Goal: Information Seeking & Learning: Learn about a topic

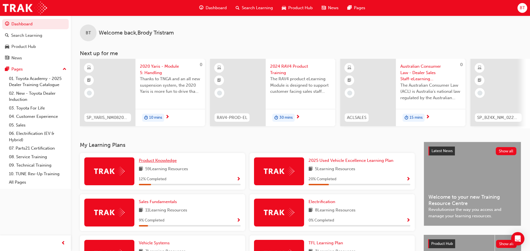
click at [164, 162] on span "Product Knowledge" at bounding box center [158, 160] width 38 height 5
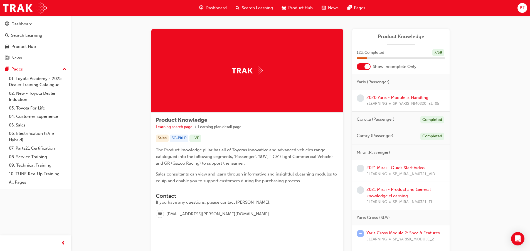
scroll to position [56, 0]
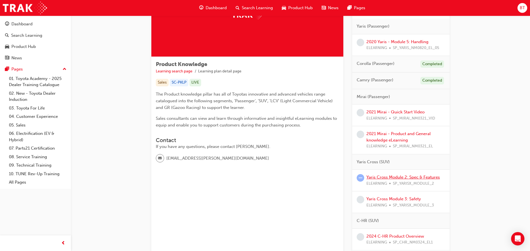
click at [392, 176] on link "Yaris Cross Module 2: Spec & Features" at bounding box center [402, 176] width 73 height 5
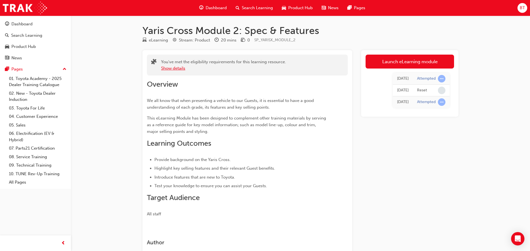
click at [183, 70] on button "Show details" at bounding box center [173, 68] width 24 height 6
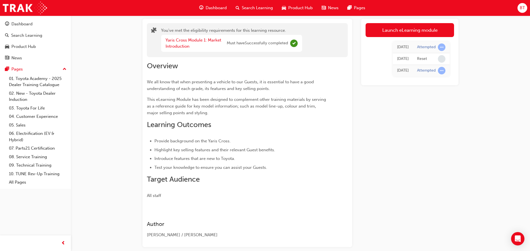
scroll to position [4, 0]
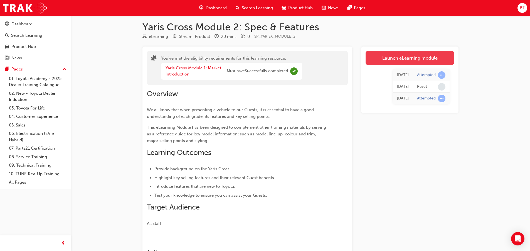
click at [394, 63] on link "Launch eLearning module" at bounding box center [409, 58] width 88 height 14
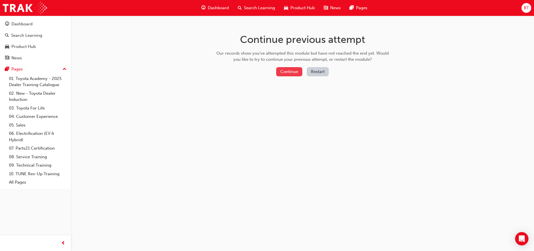
click at [291, 75] on button "Continue" at bounding box center [289, 71] width 26 height 9
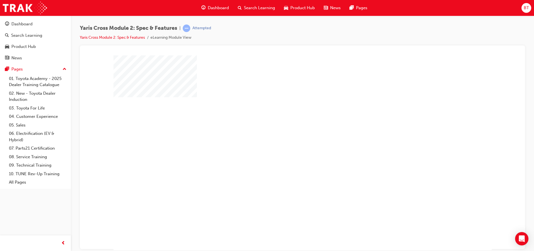
click at [286, 136] on div "play" at bounding box center [286, 136] width 0 height 0
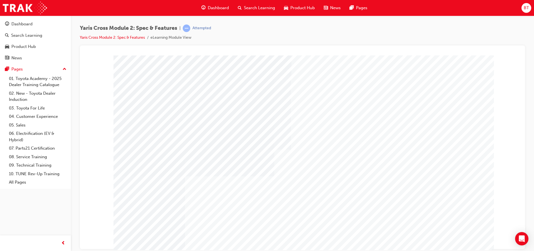
scroll to position [14, 0]
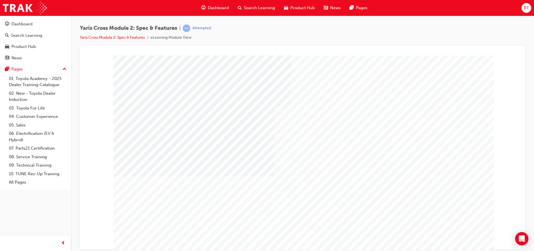
drag, startPoint x: 208, startPoint y: 108, endPoint x: 143, endPoint y: 115, distance: 65.4
drag, startPoint x: 160, startPoint y: 122, endPoint x: 155, endPoint y: 122, distance: 5.3
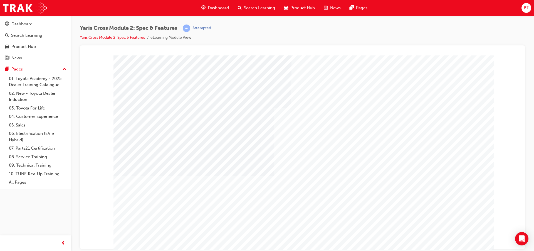
scroll to position [14, 0]
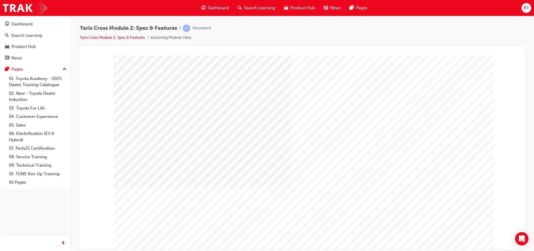
drag, startPoint x: 213, startPoint y: 144, endPoint x: 201, endPoint y: 140, distance: 13.3
drag, startPoint x: 201, startPoint y: 140, endPoint x: 205, endPoint y: 149, distance: 10.3
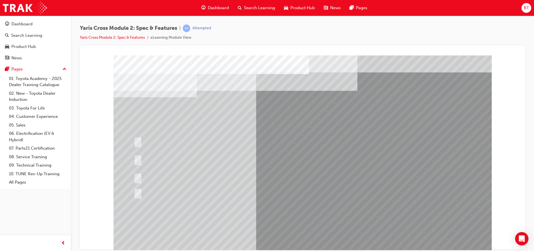
drag, startPoint x: 416, startPoint y: 218, endPoint x: 410, endPoint y: 216, distance: 5.9
drag, startPoint x: 410, startPoint y: 216, endPoint x: 388, endPoint y: 198, distance: 28.8
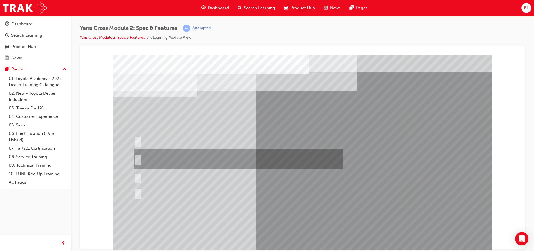
click at [164, 154] on div at bounding box center [236, 159] width 209 height 20
radio input "true"
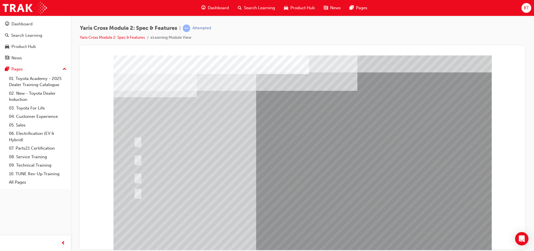
drag, startPoint x: 278, startPoint y: 204, endPoint x: 282, endPoint y: 204, distance: 3.3
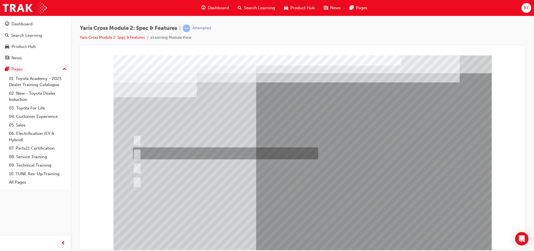
click at [210, 156] on div at bounding box center [224, 153] width 185 height 12
radio input "true"
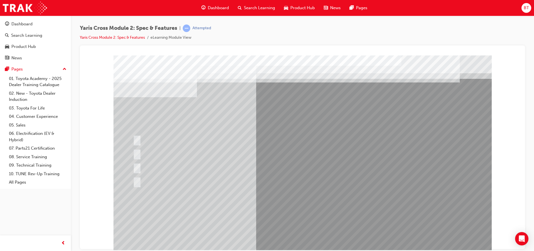
click at [285, 210] on div at bounding box center [302, 155] width 378 height 200
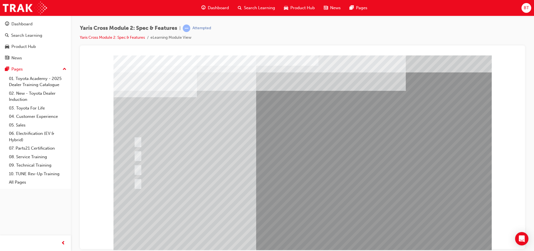
scroll to position [14, 0]
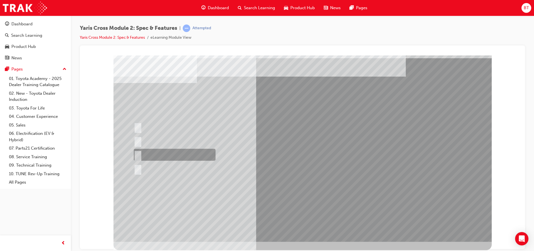
click at [201, 158] on div at bounding box center [173, 155] width 82 height 12
radio input "true"
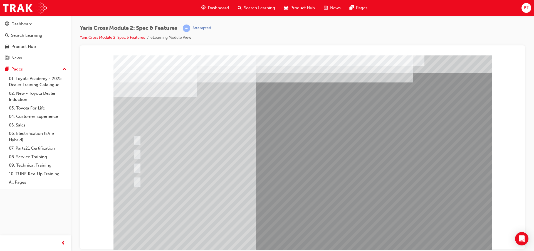
drag, startPoint x: 259, startPoint y: 129, endPoint x: 255, endPoint y: 126, distance: 5.6
drag, startPoint x: 255, startPoint y: 126, endPoint x: 242, endPoint y: 118, distance: 15.6
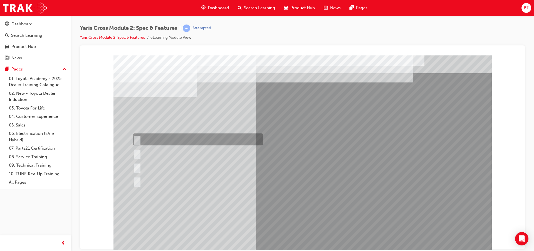
click at [163, 142] on div at bounding box center [197, 139] width 130 height 12
radio input "true"
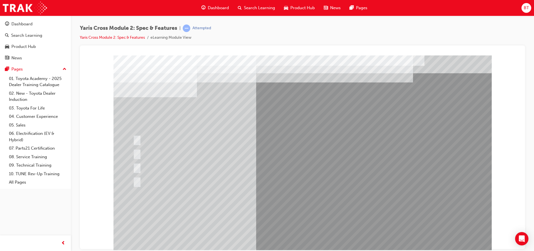
click at [250, 210] on div at bounding box center [302, 155] width 378 height 200
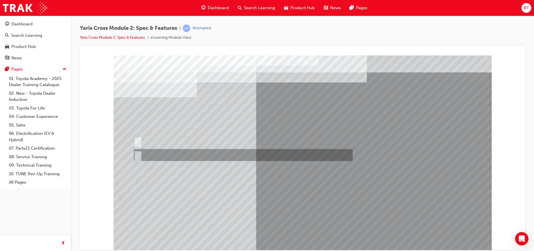
click at [182, 150] on div at bounding box center [241, 155] width 219 height 12
radio input "true"
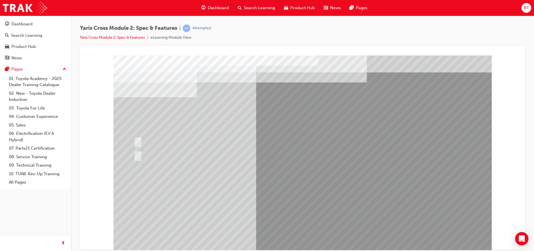
drag, startPoint x: 278, startPoint y: 105, endPoint x: 261, endPoint y: 104, distance: 17.3
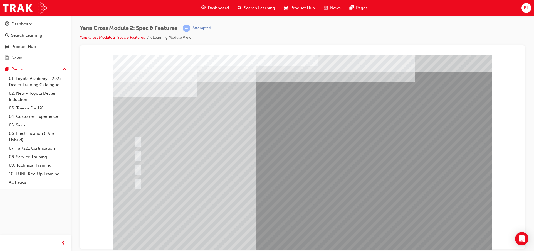
drag, startPoint x: 261, startPoint y: 104, endPoint x: 226, endPoint y: 102, distance: 35.1
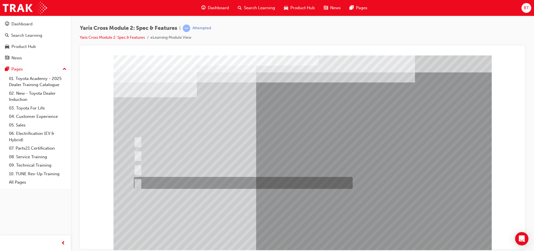
click at [191, 181] on div at bounding box center [241, 183] width 219 height 12
radio input "true"
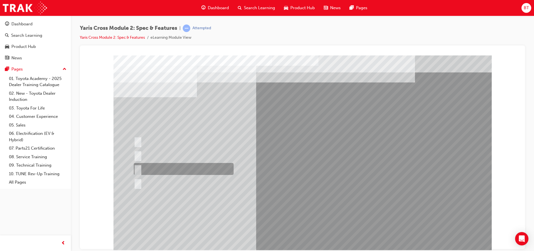
click at [182, 170] on div at bounding box center [182, 169] width 100 height 12
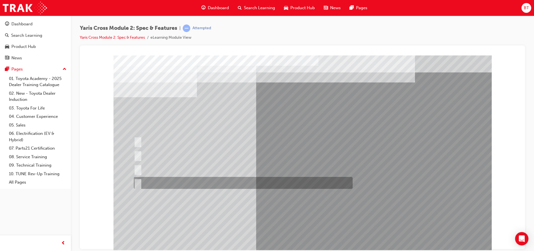
click at [160, 182] on div at bounding box center [241, 183] width 219 height 12
radio input "false"
radio input "true"
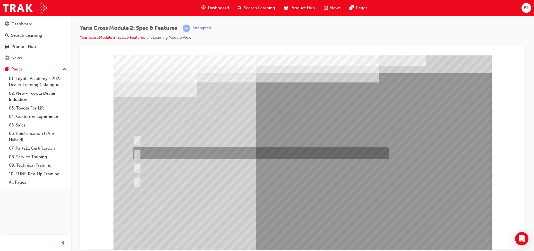
click at [202, 153] on div at bounding box center [260, 153] width 256 height 12
radio input "true"
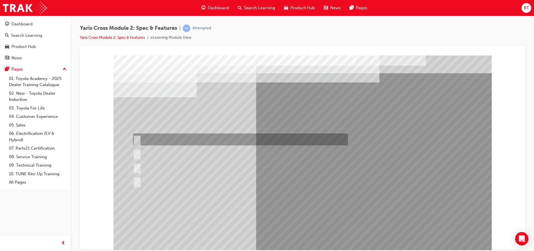
click at [159, 137] on div at bounding box center [239, 139] width 215 height 12
radio input "true"
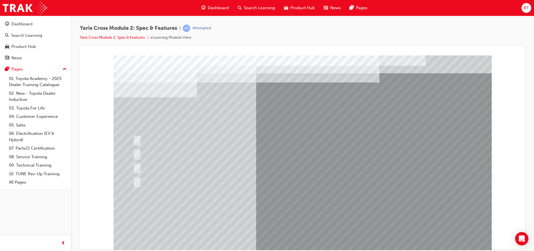
click at [261, 210] on div at bounding box center [302, 155] width 378 height 200
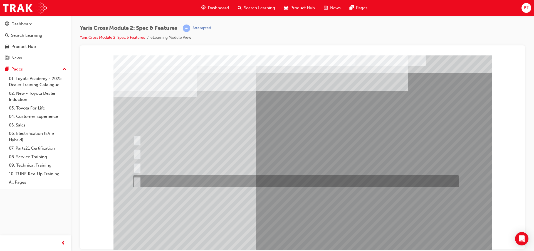
click at [188, 177] on div at bounding box center [295, 181] width 326 height 12
radio input "true"
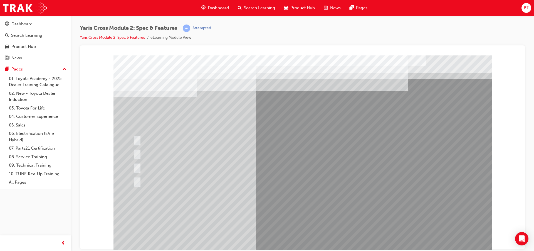
click at [273, 211] on div at bounding box center [302, 155] width 378 height 200
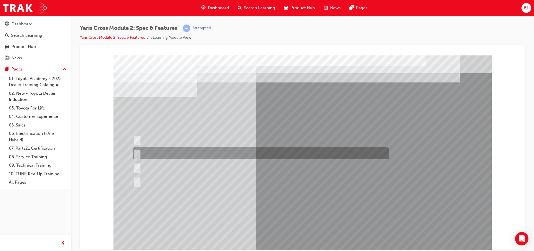
click at [209, 153] on div at bounding box center [260, 153] width 256 height 12
radio input "true"
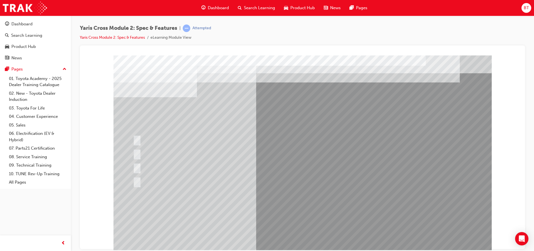
click at [248, 211] on div at bounding box center [302, 155] width 378 height 200
click at [208, 9] on span "Dashboard" at bounding box center [218, 8] width 21 height 6
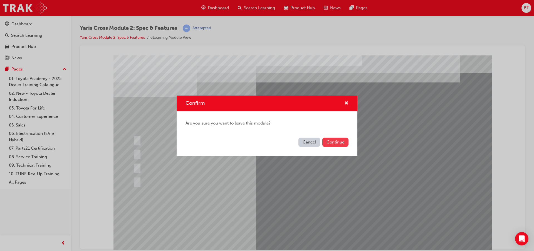
click at [330, 143] on button "Continue" at bounding box center [335, 141] width 26 height 9
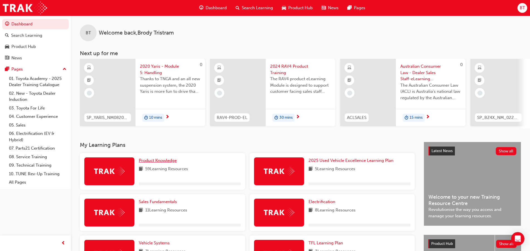
click at [157, 160] on span "Product Knowledge" at bounding box center [158, 160] width 38 height 5
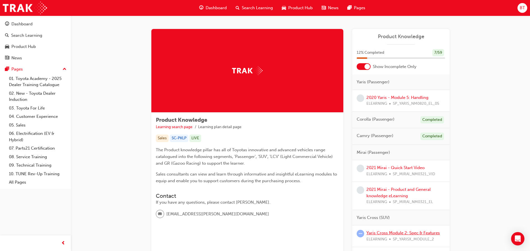
click at [397, 235] on link "Yaris Cross Module 2: Spec & Features" at bounding box center [402, 232] width 73 height 5
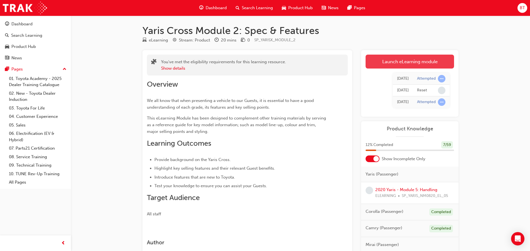
click at [388, 57] on link "Launch eLearning module" at bounding box center [409, 62] width 88 height 14
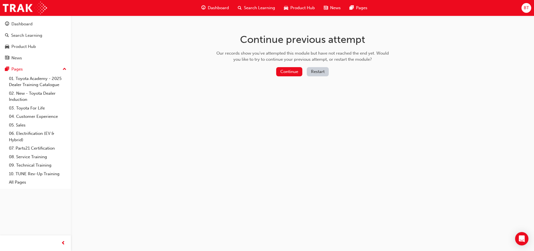
click at [323, 73] on button "Restart" at bounding box center [318, 71] width 22 height 9
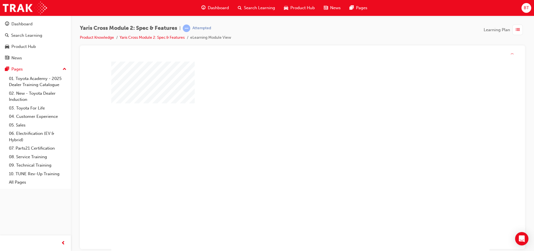
click at [284, 143] on div "play" at bounding box center [284, 143] width 0 height 0
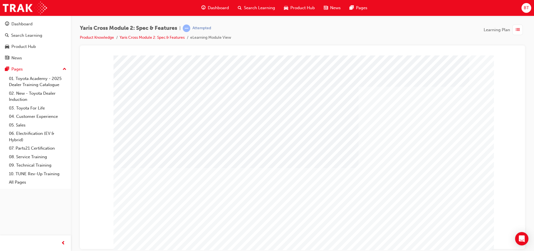
scroll to position [14, 0]
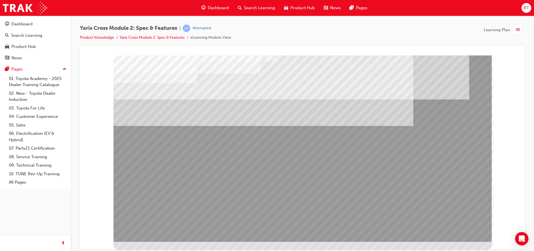
scroll to position [0, 0]
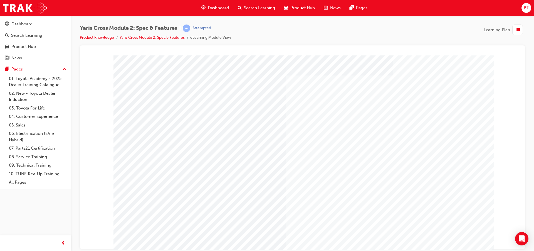
drag, startPoint x: 177, startPoint y: 215, endPoint x: 191, endPoint y: 216, distance: 13.6
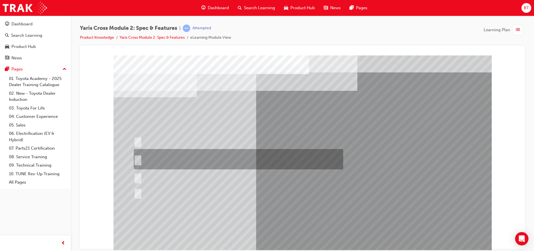
click at [224, 160] on div at bounding box center [236, 159] width 209 height 20
radio input "true"
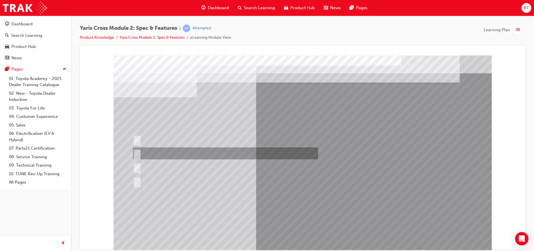
click at [156, 155] on div at bounding box center [224, 153] width 185 height 12
radio input "true"
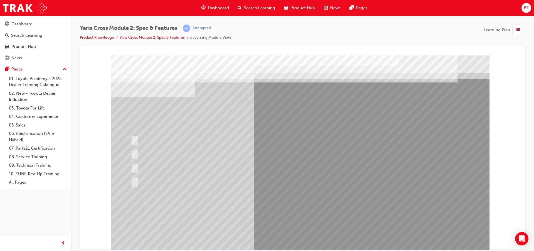
click at [295, 211] on div at bounding box center [300, 155] width 378 height 200
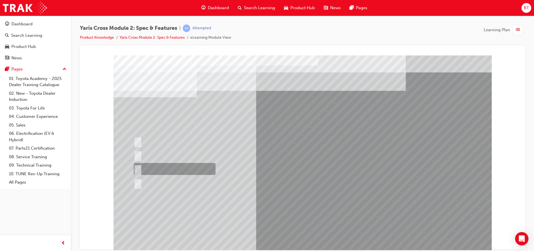
click at [173, 168] on div at bounding box center [173, 169] width 82 height 12
radio input "true"
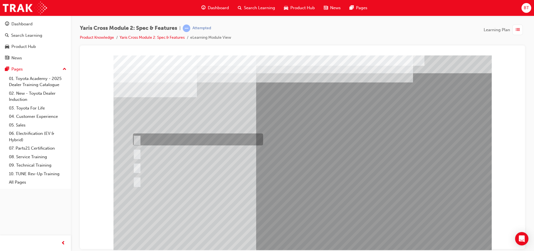
click at [144, 143] on div at bounding box center [197, 139] width 130 height 12
radio input "true"
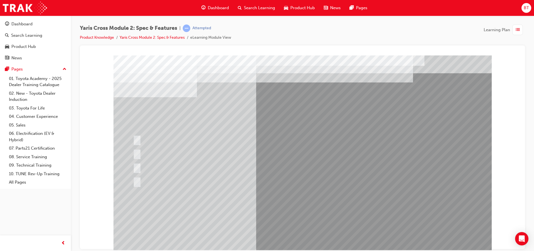
click at [271, 212] on div at bounding box center [302, 155] width 378 height 200
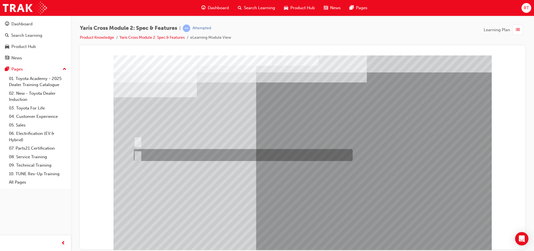
click at [141, 150] on div at bounding box center [241, 155] width 219 height 12
radio input "true"
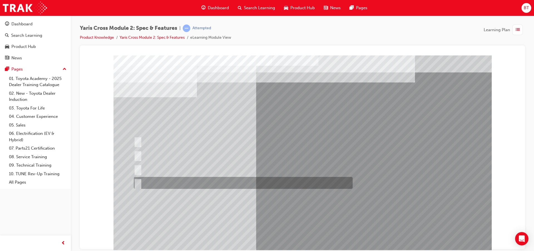
click at [159, 182] on div at bounding box center [241, 183] width 219 height 12
radio input "true"
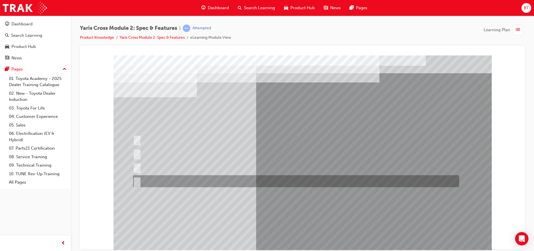
click at [152, 179] on div at bounding box center [295, 181] width 326 height 12
radio input "true"
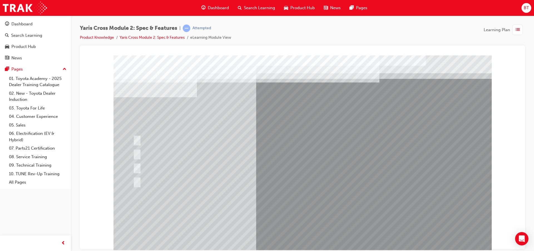
click at [341, 214] on div at bounding box center [302, 155] width 378 height 200
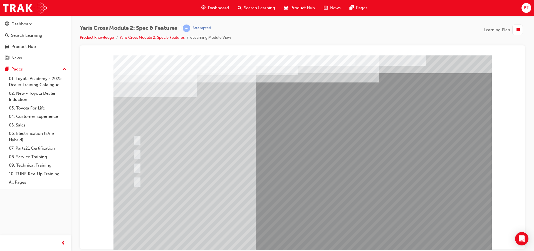
drag, startPoint x: 305, startPoint y: 207, endPoint x: 309, endPoint y: 207, distance: 4.2
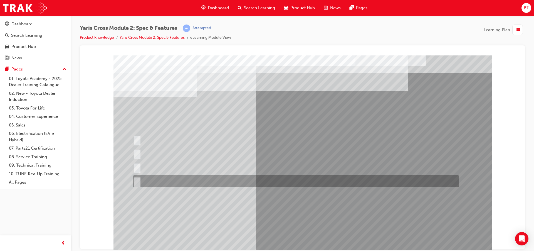
click at [193, 182] on div at bounding box center [295, 181] width 326 height 12
radio input "true"
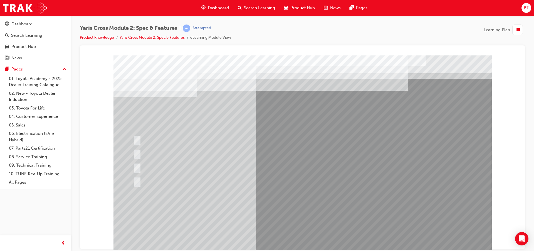
click at [260, 206] on div at bounding box center [302, 155] width 378 height 200
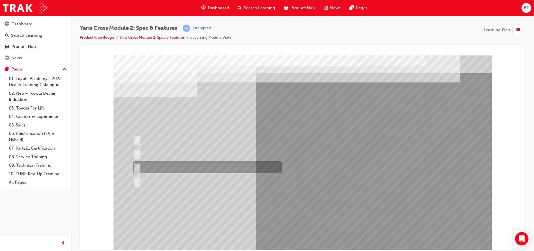
click at [207, 165] on div at bounding box center [206, 167] width 149 height 12
radio input "true"
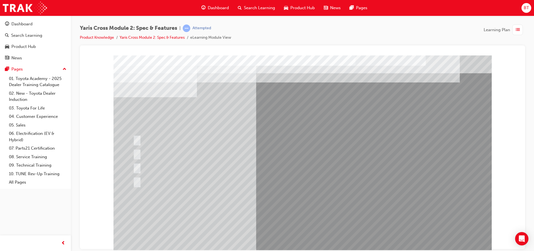
click at [266, 215] on div at bounding box center [302, 155] width 378 height 200
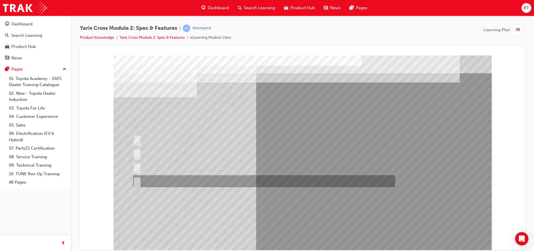
click at [197, 177] on div at bounding box center [263, 181] width 262 height 12
radio input "true"
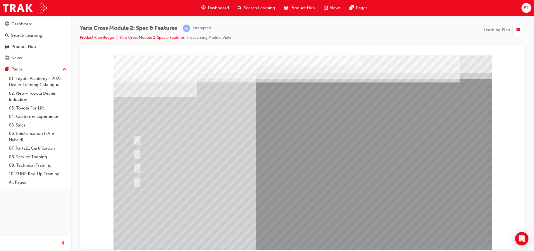
click at [273, 214] on div at bounding box center [302, 155] width 378 height 200
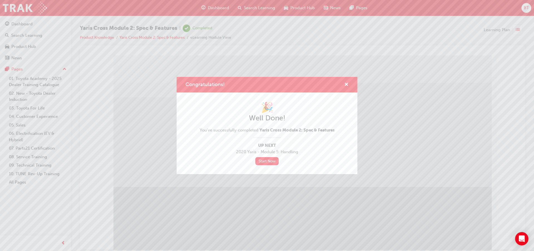
click at [454, 246] on div "Congratulations! 🎉 Well Done! You've successfully completed Yaris Cross Module …" at bounding box center [267, 125] width 534 height 251
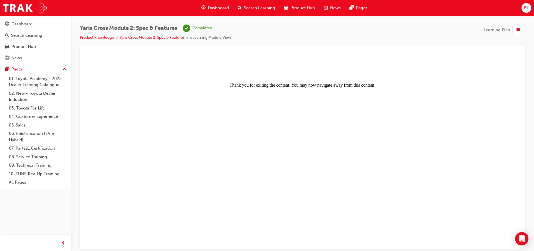
click at [204, 1] on div "Dashboard Search Learning Product Hub News Pages" at bounding box center [284, 8] width 179 height 16
click at [216, 7] on span "Dashboard" at bounding box center [218, 8] width 21 height 6
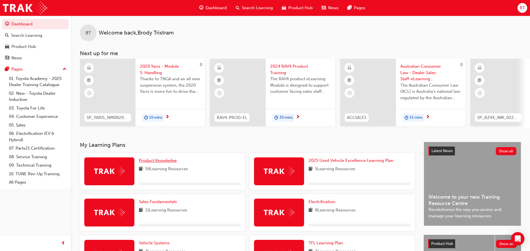
click at [147, 161] on span "Product Knowledge" at bounding box center [158, 160] width 38 height 5
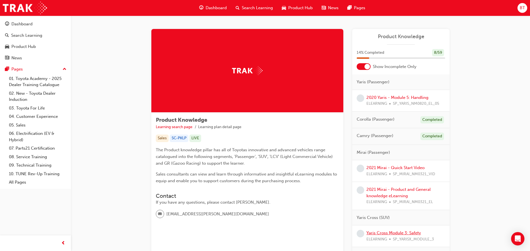
click at [400, 231] on link "Yaris Cross Module 3: Safety" at bounding box center [393, 232] width 55 height 5
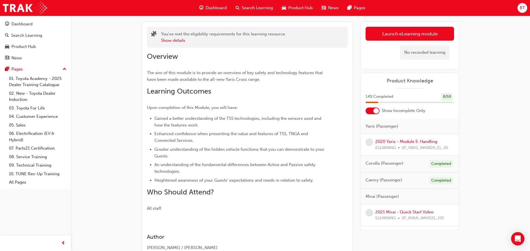
scroll to position [56, 0]
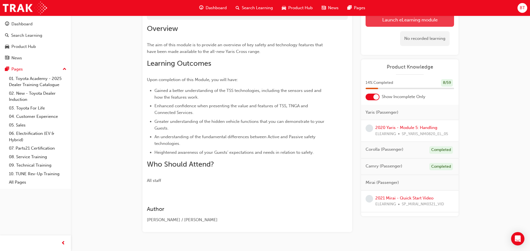
click at [423, 25] on link "Launch eLearning module" at bounding box center [409, 20] width 88 height 14
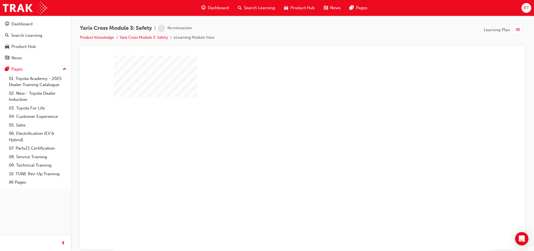
click at [286, 136] on div "play" at bounding box center [286, 136] width 0 height 0
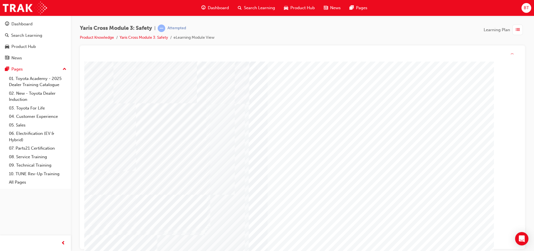
scroll to position [14, 0]
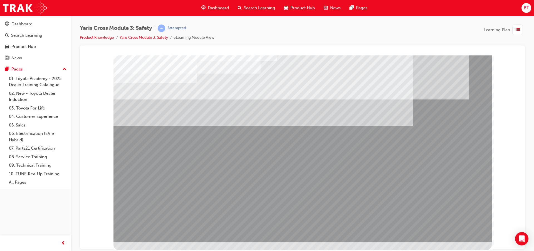
scroll to position [0, 0]
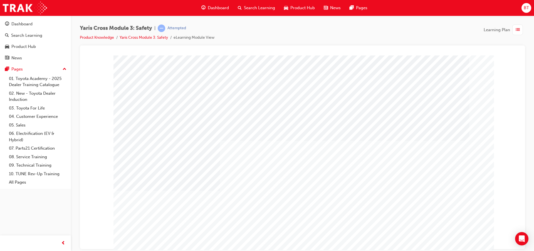
drag, startPoint x: 379, startPoint y: 145, endPoint x: 370, endPoint y: 143, distance: 9.2
drag, startPoint x: 370, startPoint y: 143, endPoint x: 365, endPoint y: 141, distance: 6.0
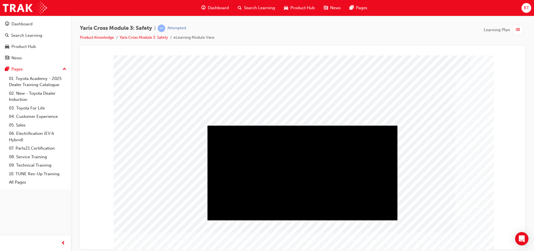
click at [302, 125] on div "Play" at bounding box center [302, 125] width 190 height 0
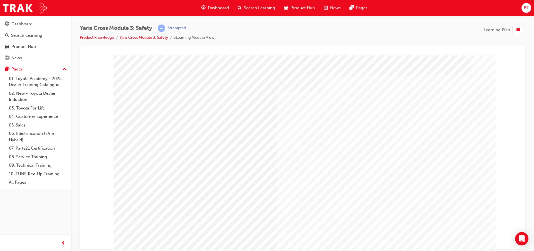
drag, startPoint x: 407, startPoint y: 208, endPoint x: 403, endPoint y: 209, distance: 4.9
drag, startPoint x: 403, startPoint y: 209, endPoint x: 379, endPoint y: 203, distance: 24.5
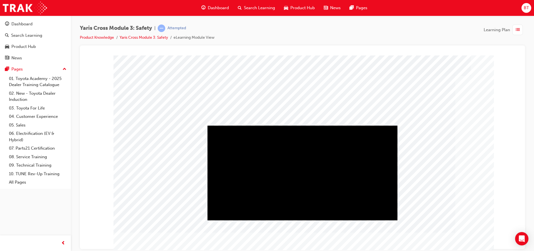
click at [301, 125] on div "Play" at bounding box center [302, 125] width 190 height 0
drag, startPoint x: 380, startPoint y: 212, endPoint x: 367, endPoint y: 217, distance: 13.6
click at [367, 125] on div "Video" at bounding box center [302, 125] width 190 height 0
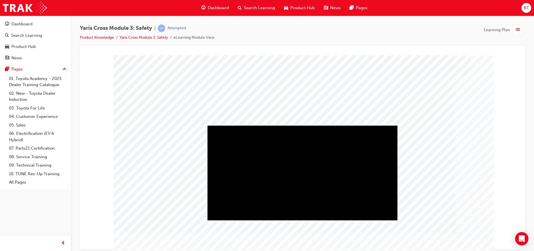
click at [300, 125] on div "Play" at bounding box center [302, 125] width 190 height 0
click at [376, 125] on div "Video" at bounding box center [302, 125] width 190 height 0
click at [374, 125] on div "Video" at bounding box center [302, 125] width 190 height 0
click at [373, 125] on div "Volume set to 1" at bounding box center [302, 125] width 190 height 0
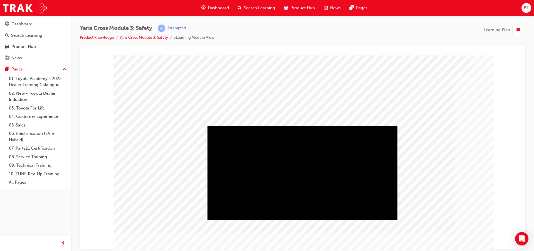
click at [302, 125] on div "Play" at bounding box center [302, 125] width 190 height 0
click at [368, 125] on div "Video" at bounding box center [302, 125] width 190 height 0
click at [369, 125] on div "Video" at bounding box center [302, 125] width 190 height 0
click at [370, 125] on div "Video" at bounding box center [302, 125] width 190 height 0
click at [382, 208] on div "Video" at bounding box center [302, 172] width 190 height 95
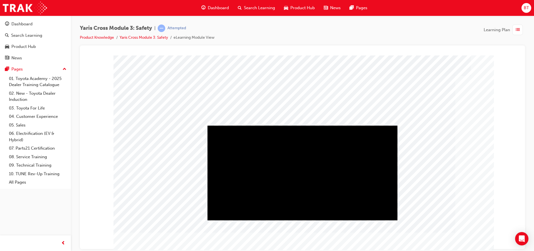
click at [394, 125] on div "Full Screen" at bounding box center [302, 125] width 190 height 0
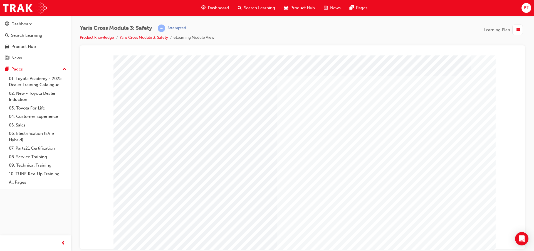
scroll to position [14, 0]
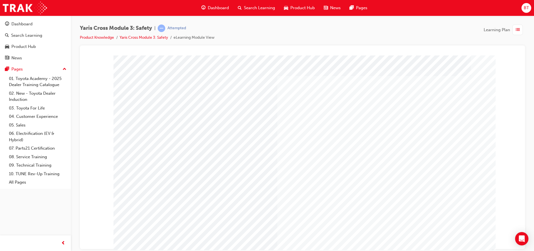
drag, startPoint x: 324, startPoint y: 158, endPoint x: 231, endPoint y: 159, distance: 92.6
click at [296, 126] on div "multistate" at bounding box center [302, 155] width 378 height 200
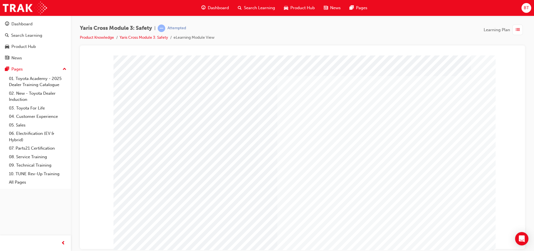
scroll to position [14, 0]
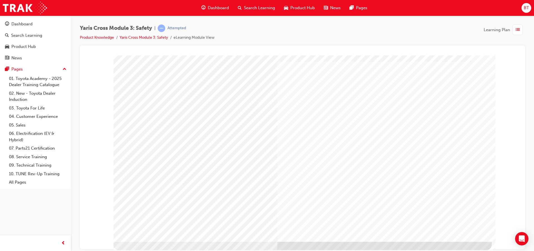
drag, startPoint x: 233, startPoint y: 70, endPoint x: 256, endPoint y: 103, distance: 40.7
click at [256, 110] on div "multistate" at bounding box center [302, 141] width 378 height 200
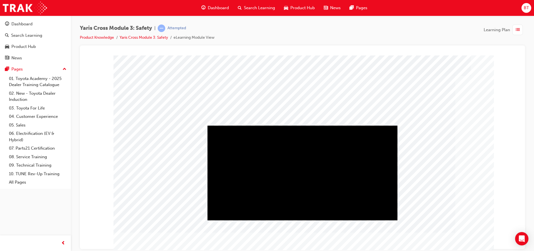
click at [301, 125] on div "Play" at bounding box center [302, 125] width 190 height 0
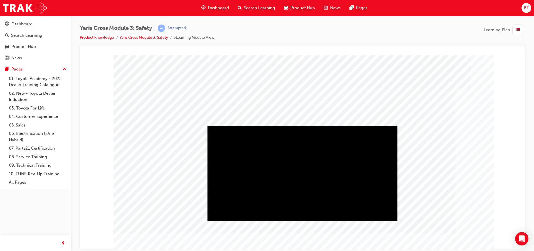
click at [300, 125] on div "Play" at bounding box center [302, 125] width 190 height 0
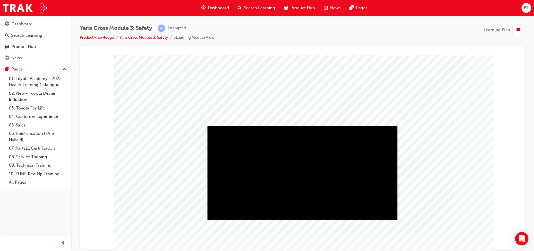
click at [301, 125] on div "Play" at bounding box center [302, 125] width 190 height 0
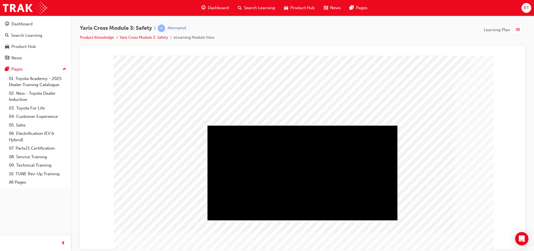
click at [310, 125] on div "Play" at bounding box center [302, 125] width 190 height 0
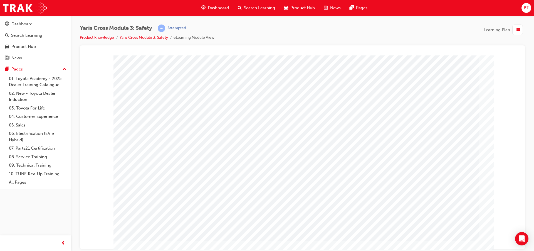
drag, startPoint x: 510, startPoint y: 200, endPoint x: 441, endPoint y: 206, distance: 68.9
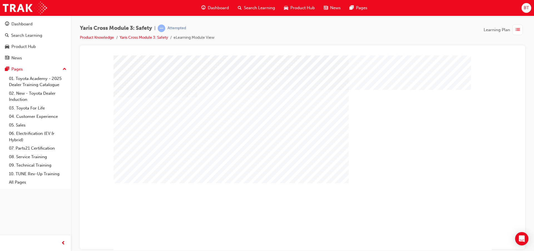
click at [441, 206] on div "multistate" at bounding box center [302, 155] width 378 height 200
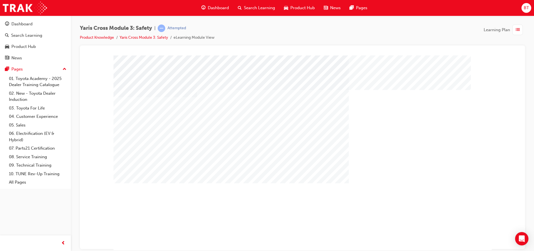
scroll to position [14, 0]
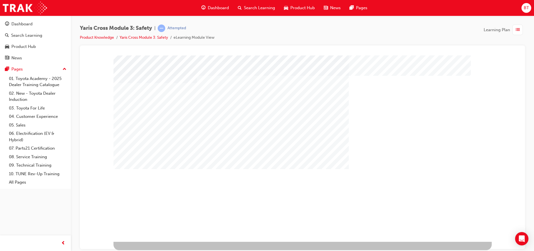
drag, startPoint x: 160, startPoint y: 206, endPoint x: 170, endPoint y: 212, distance: 12.3
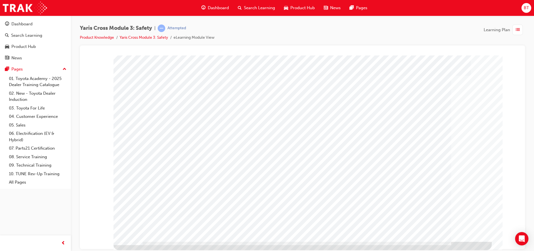
scroll to position [0, 0]
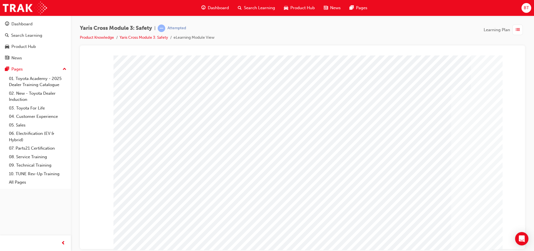
drag, startPoint x: 338, startPoint y: 187, endPoint x: 295, endPoint y: 175, distance: 45.0
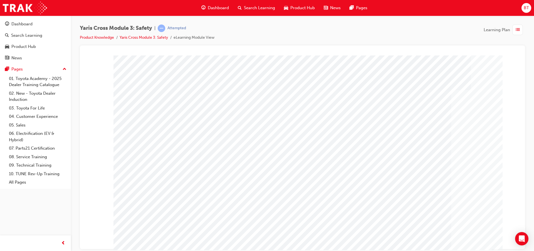
drag, startPoint x: 426, startPoint y: 193, endPoint x: 402, endPoint y: 189, distance: 24.3
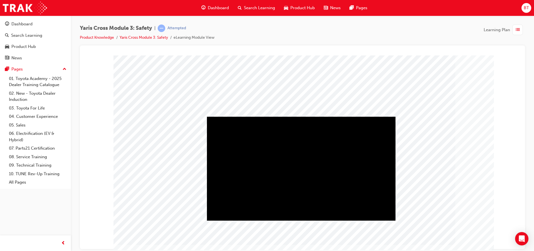
click at [301, 116] on div "Play" at bounding box center [301, 116] width 189 height 0
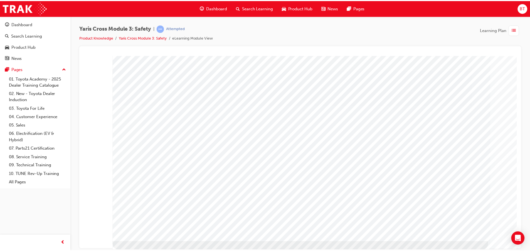
scroll to position [0, 0]
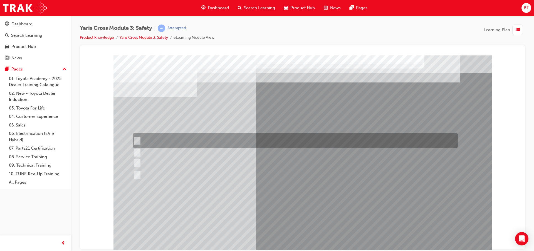
click at [215, 137] on div at bounding box center [294, 140] width 325 height 15
checkbox input "true"
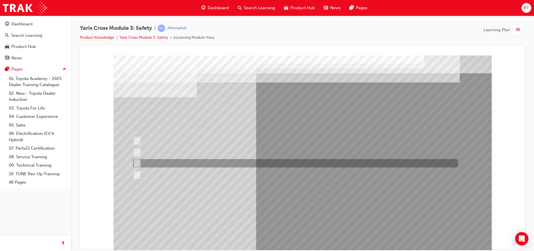
click at [190, 165] on div at bounding box center [294, 163] width 325 height 8
checkbox input "true"
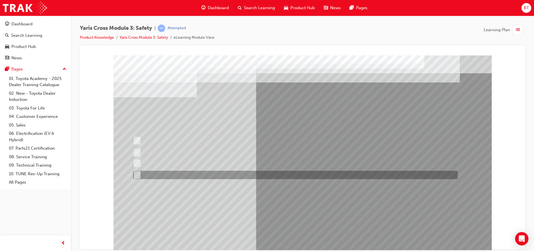
click at [194, 174] on div at bounding box center [294, 174] width 325 height 8
checkbox input "true"
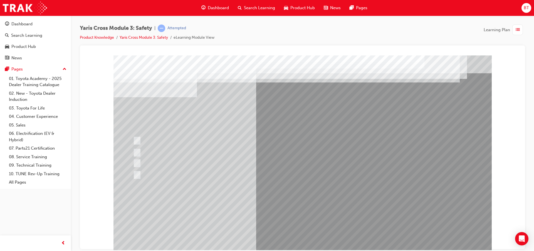
click at [285, 211] on div at bounding box center [302, 155] width 378 height 200
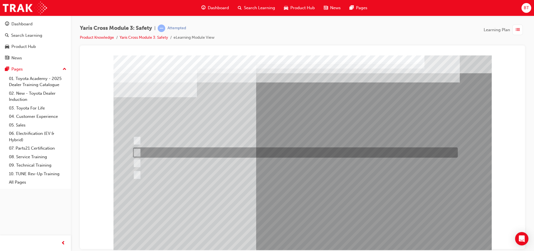
click at [171, 153] on div at bounding box center [294, 152] width 325 height 10
radio input "true"
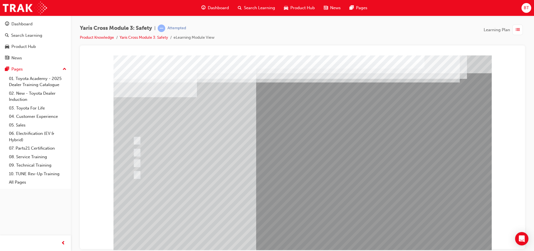
click at [285, 208] on div at bounding box center [302, 155] width 378 height 200
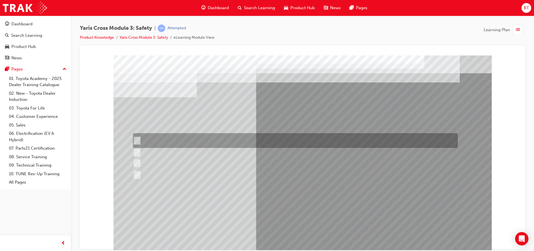
click at [223, 142] on div at bounding box center [294, 140] width 325 height 15
radio input "true"
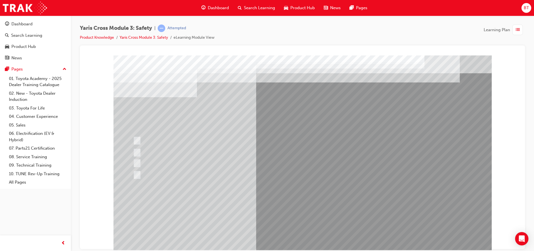
click at [283, 214] on div at bounding box center [302, 155] width 378 height 200
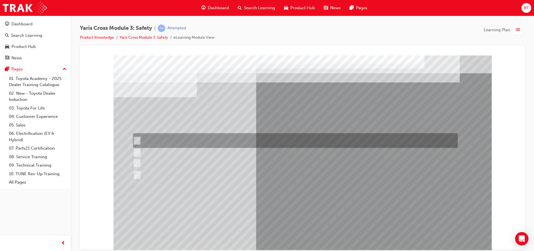
click at [265, 145] on div at bounding box center [294, 140] width 325 height 15
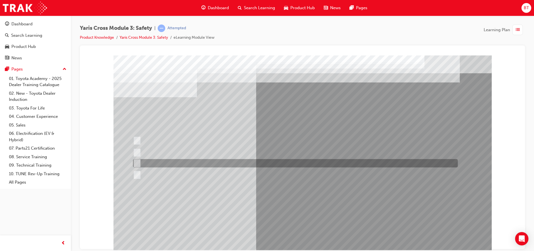
click at [261, 165] on div at bounding box center [294, 163] width 325 height 8
radio input "false"
radio input "true"
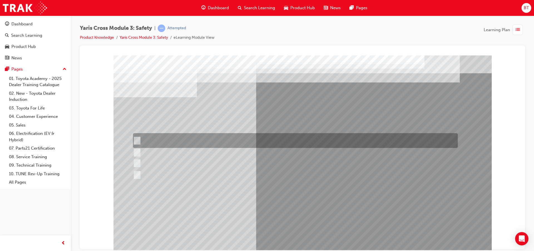
click at [226, 144] on div at bounding box center [294, 140] width 325 height 15
radio input "true"
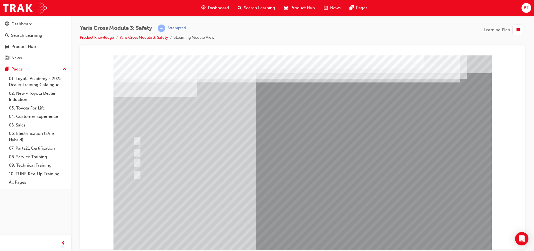
click at [265, 210] on div at bounding box center [302, 155] width 378 height 200
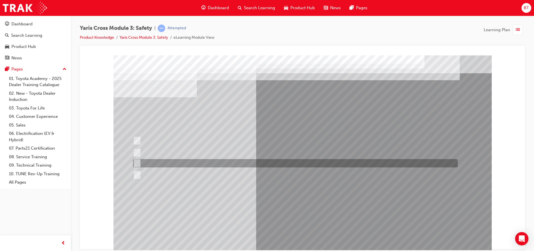
click at [182, 166] on div at bounding box center [294, 163] width 325 height 8
radio input "true"
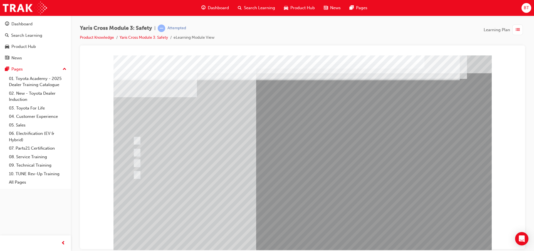
click at [281, 213] on div at bounding box center [302, 155] width 378 height 200
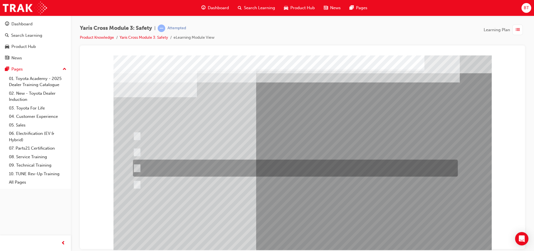
click at [267, 170] on div at bounding box center [294, 167] width 325 height 17
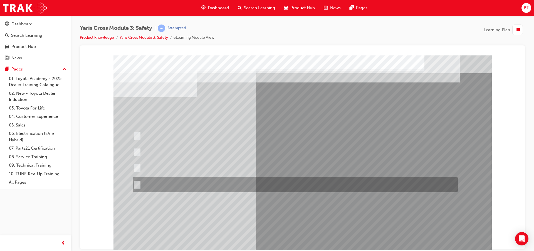
click at [255, 185] on div at bounding box center [294, 184] width 325 height 15
radio input "false"
radio input "true"
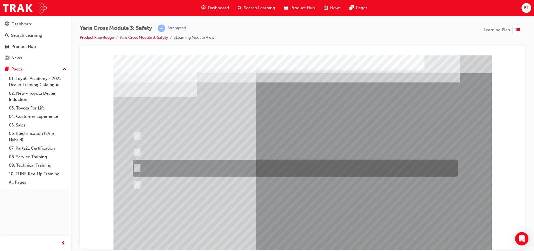
click at [242, 171] on div at bounding box center [294, 167] width 325 height 17
radio input "true"
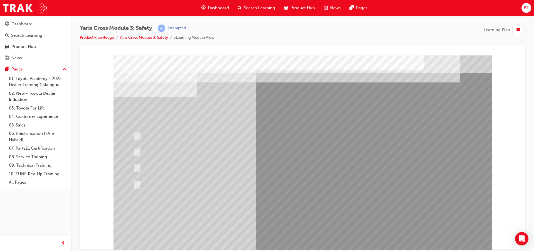
click at [278, 213] on div at bounding box center [302, 155] width 378 height 200
drag, startPoint x: 194, startPoint y: 110, endPoint x: 177, endPoint y: 108, distance: 17.0
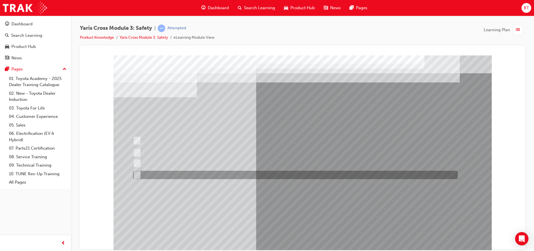
click at [243, 173] on div at bounding box center [294, 174] width 325 height 8
radio input "true"
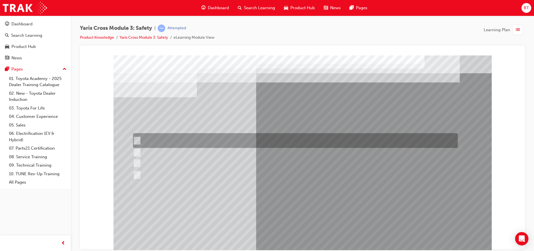
click at [222, 140] on div at bounding box center [294, 140] width 325 height 15
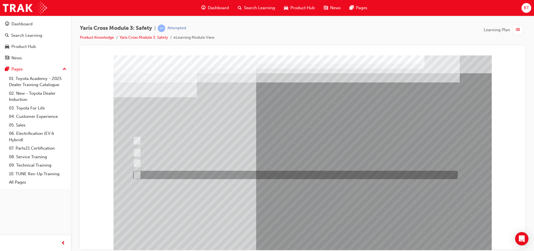
click at [241, 174] on div at bounding box center [294, 174] width 325 height 8
radio input "false"
radio input "true"
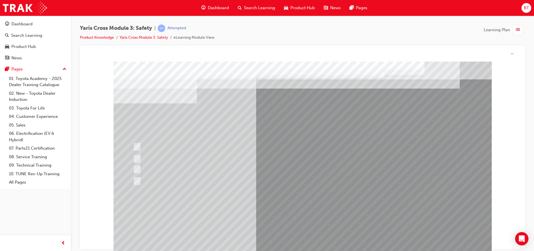
click at [266, 209] on div at bounding box center [302, 161] width 378 height 200
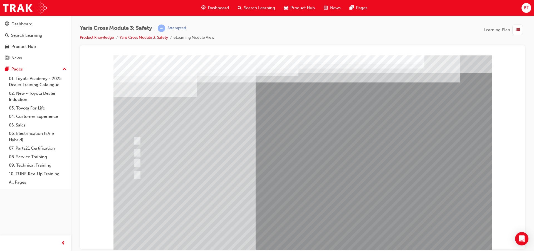
click at [211, 4] on div "Dashboard" at bounding box center [215, 7] width 36 height 11
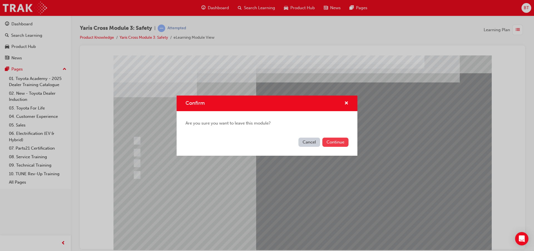
click at [328, 143] on button "Continue" at bounding box center [335, 141] width 26 height 9
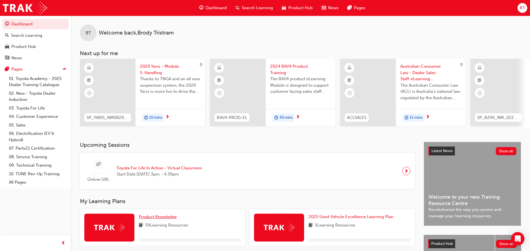
click at [167, 215] on link "Product Knowledge" at bounding box center [159, 216] width 40 height 6
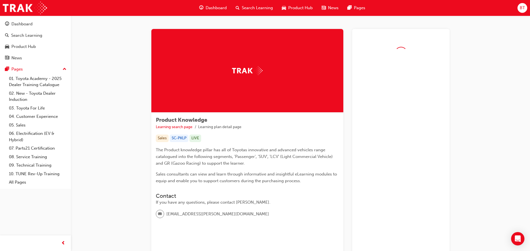
scroll to position [28, 0]
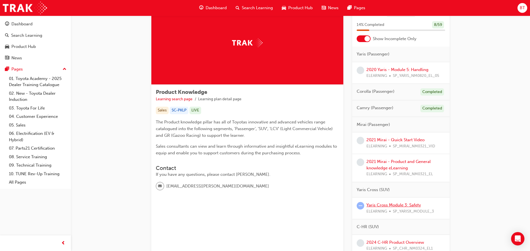
click at [392, 203] on link "Yaris Cross Module 3: Safety" at bounding box center [393, 204] width 55 height 5
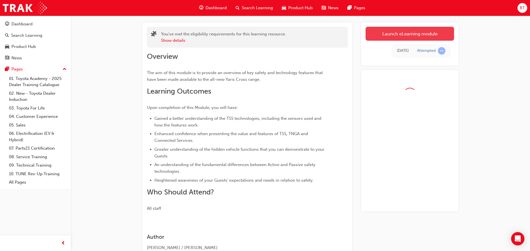
click at [418, 38] on link "Launch eLearning module" at bounding box center [409, 34] width 88 height 14
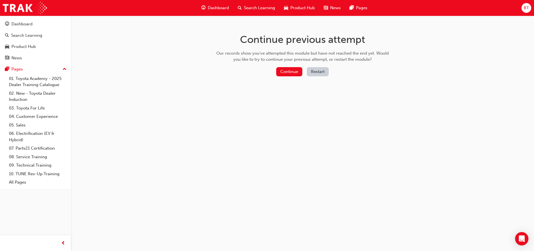
click at [320, 74] on button "Restart" at bounding box center [318, 71] width 22 height 9
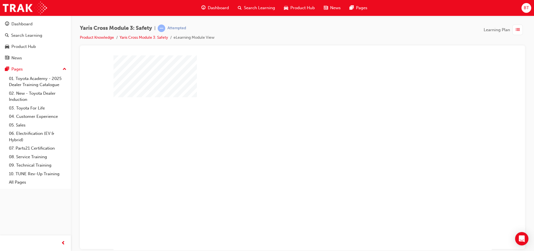
click at [286, 136] on div "play" at bounding box center [286, 136] width 0 height 0
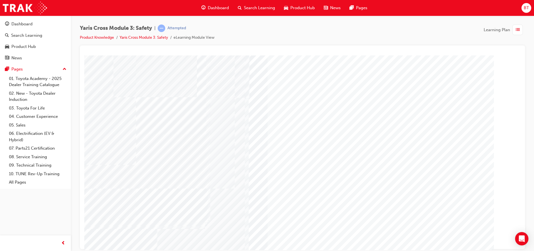
scroll to position [14, 0]
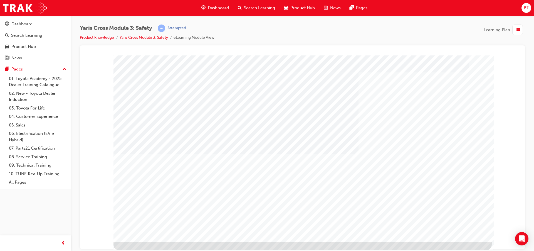
scroll to position [0, 0]
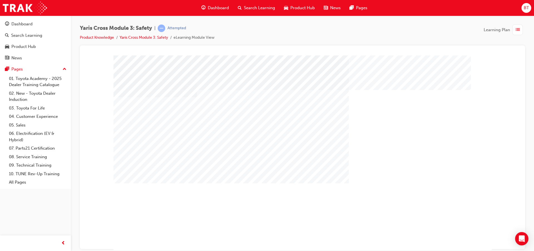
click at [150, 244] on div "multistate" at bounding box center [131, 238] width 36 height 11
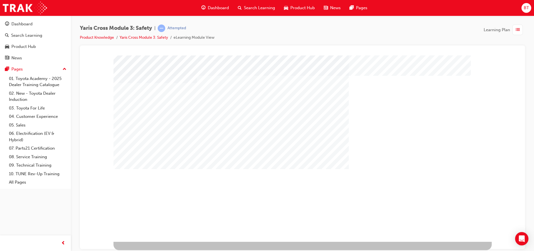
click at [173, 155] on div "multistate" at bounding box center [302, 141] width 378 height 200
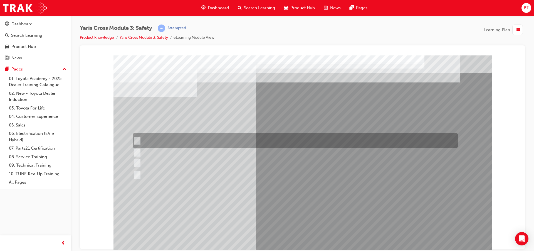
click at [168, 141] on div at bounding box center [294, 140] width 325 height 15
checkbox input "true"
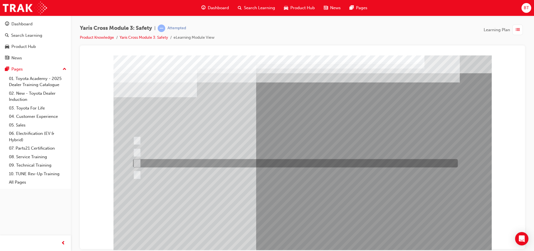
click at [173, 161] on div at bounding box center [294, 163] width 325 height 8
checkbox input "true"
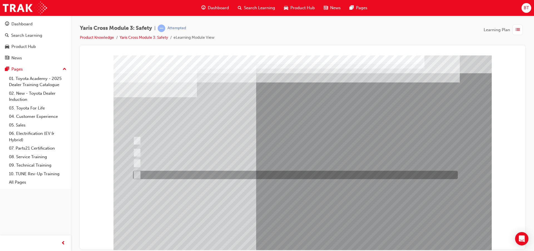
click at [176, 170] on div at bounding box center [294, 174] width 325 height 8
checkbox input "true"
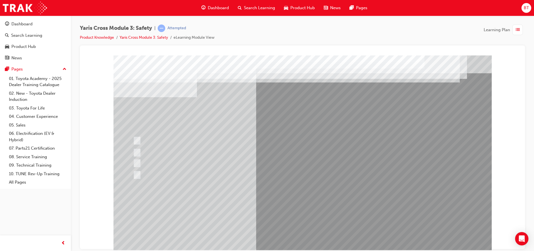
click at [296, 213] on div at bounding box center [302, 155] width 378 height 200
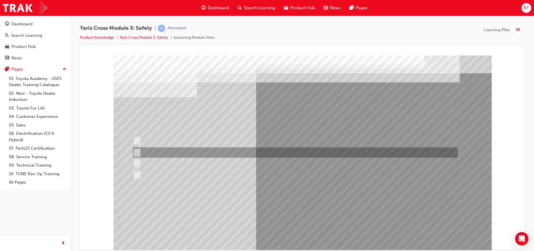
click at [151, 150] on div at bounding box center [294, 152] width 325 height 10
radio input "true"
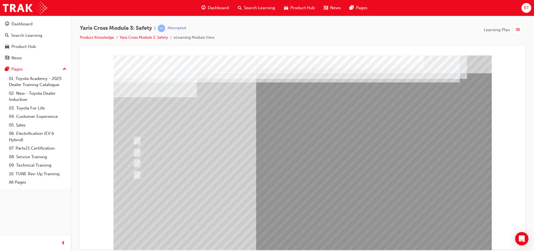
click at [313, 211] on div at bounding box center [302, 155] width 378 height 200
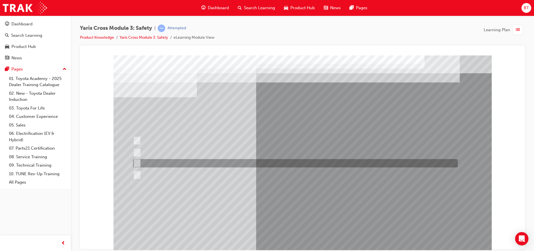
click at [160, 163] on div at bounding box center [294, 163] width 325 height 8
radio input "true"
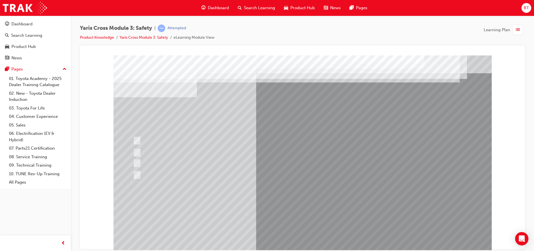
click at [292, 209] on div at bounding box center [302, 155] width 378 height 200
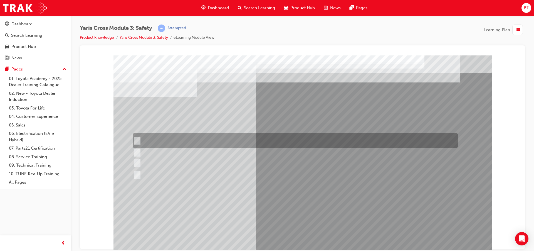
click at [234, 142] on div at bounding box center [294, 140] width 325 height 15
radio input "true"
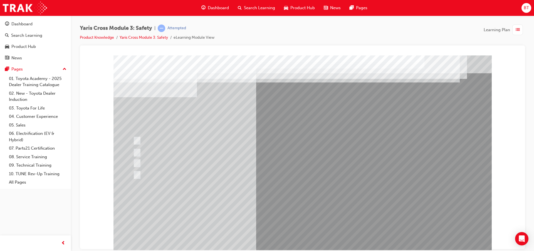
click at [282, 212] on div at bounding box center [302, 155] width 378 height 200
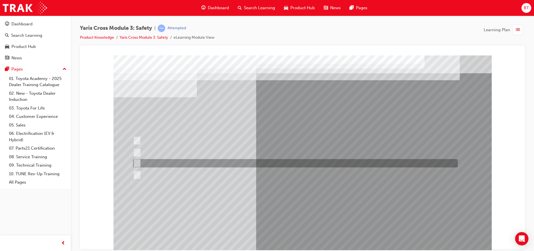
click at [176, 165] on div at bounding box center [294, 163] width 325 height 8
radio input "true"
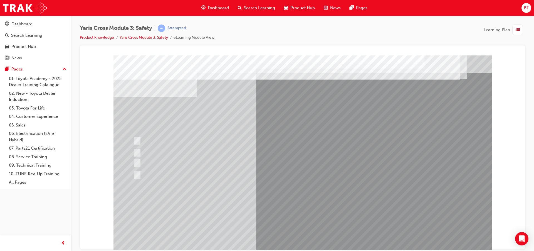
click at [295, 216] on div at bounding box center [302, 155] width 378 height 200
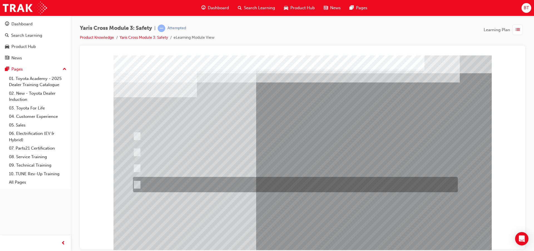
click at [256, 183] on div at bounding box center [294, 184] width 325 height 15
radio input "true"
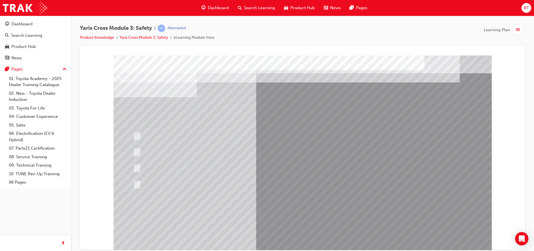
click at [269, 212] on div at bounding box center [302, 155] width 378 height 200
click at [232, 170] on div at bounding box center [294, 167] width 325 height 17
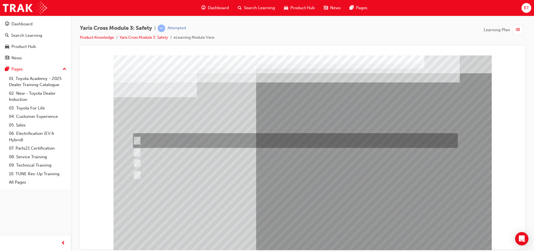
click at [209, 144] on div at bounding box center [294, 140] width 325 height 15
radio input "true"
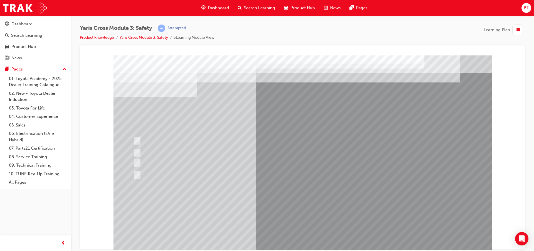
click at [273, 212] on div at bounding box center [302, 155] width 378 height 200
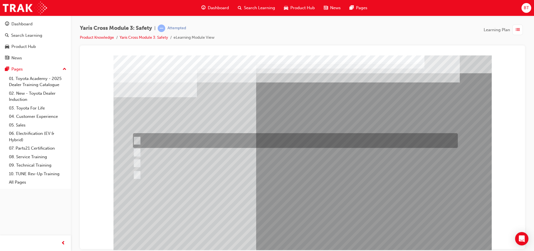
click at [201, 144] on div at bounding box center [294, 140] width 325 height 15
checkbox input "true"
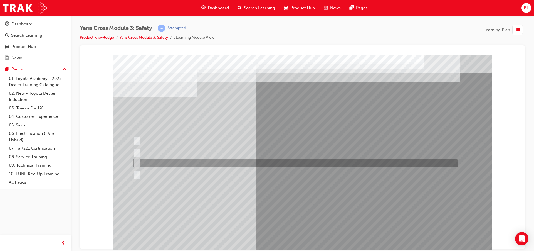
click at [206, 165] on div at bounding box center [294, 163] width 325 height 8
checkbox input "true"
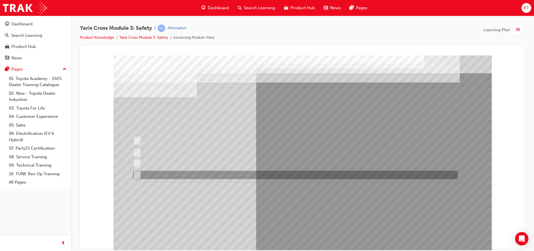
click at [199, 178] on div at bounding box center [294, 174] width 325 height 8
checkbox input "true"
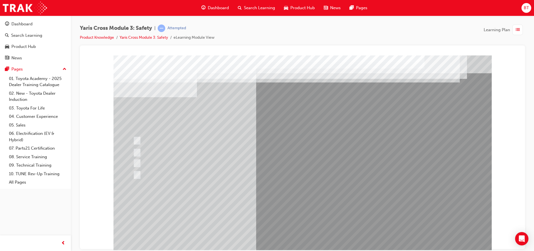
click at [268, 211] on div at bounding box center [302, 155] width 378 height 200
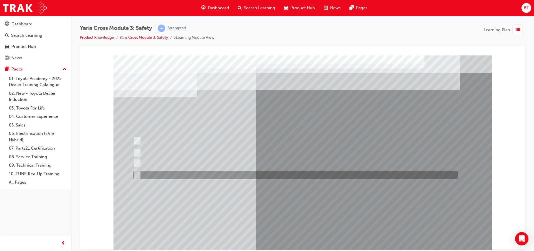
click at [174, 175] on div at bounding box center [294, 174] width 325 height 8
radio input "true"
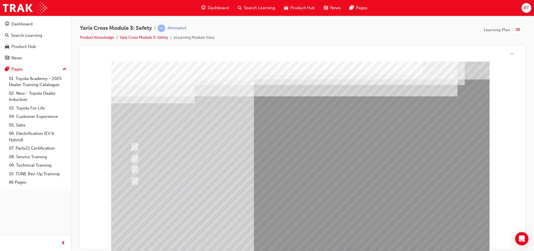
click at [310, 222] on div at bounding box center [300, 161] width 378 height 200
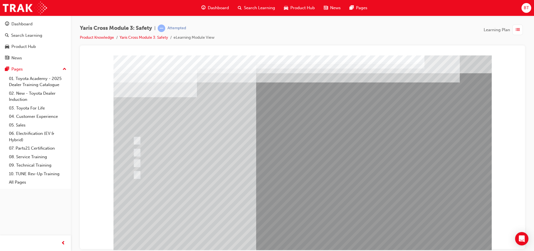
drag, startPoint x: 286, startPoint y: 205, endPoint x: 247, endPoint y: 196, distance: 40.3
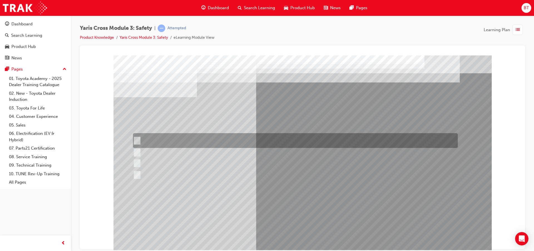
click at [218, 142] on div at bounding box center [294, 140] width 325 height 15
radio input "true"
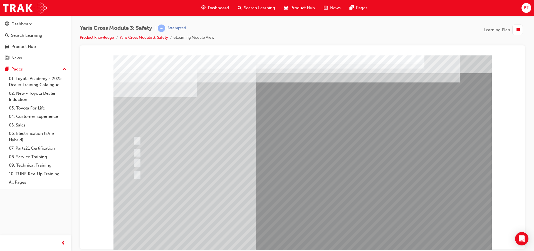
click at [291, 211] on div at bounding box center [302, 155] width 378 height 200
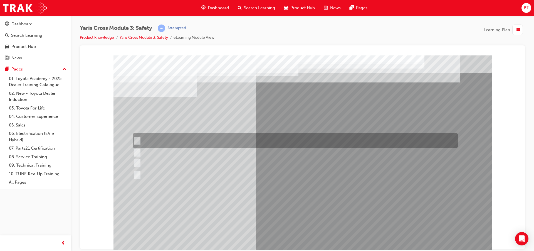
click at [167, 141] on div at bounding box center [294, 140] width 325 height 15
checkbox input "true"
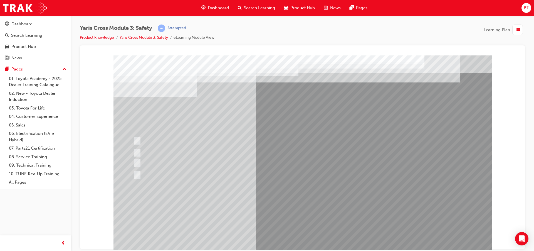
click at [163, 164] on div at bounding box center [294, 163] width 325 height 8
checkbox input "true"
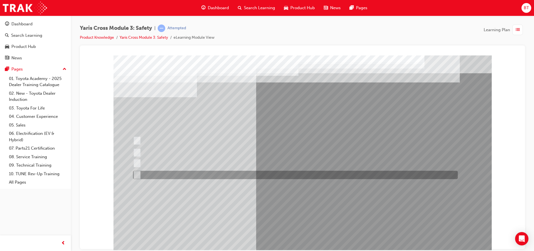
click at [163, 171] on div at bounding box center [294, 174] width 325 height 8
checkbox input "true"
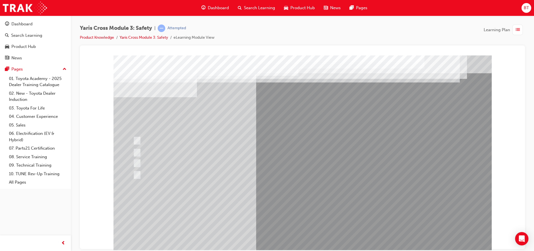
drag, startPoint x: 298, startPoint y: 213, endPoint x: 295, endPoint y: 211, distance: 3.3
click at [296, 212] on div at bounding box center [302, 155] width 378 height 200
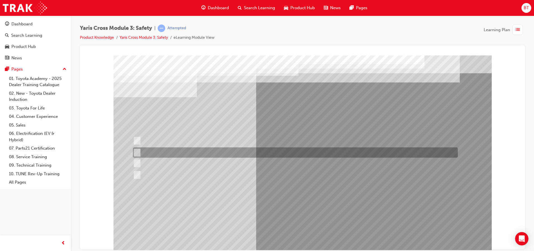
click at [143, 152] on div at bounding box center [294, 152] width 325 height 10
radio input "true"
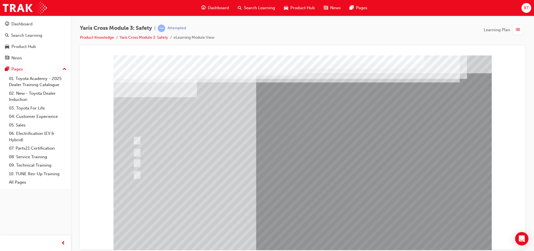
click at [291, 216] on div at bounding box center [302, 155] width 378 height 200
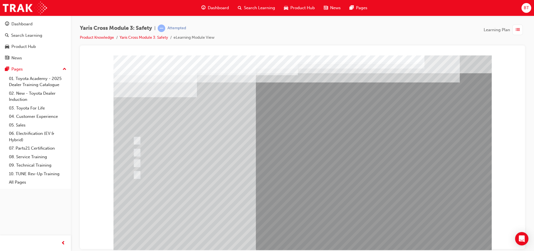
click at [150, 157] on div at bounding box center [295, 152] width 325 height 10
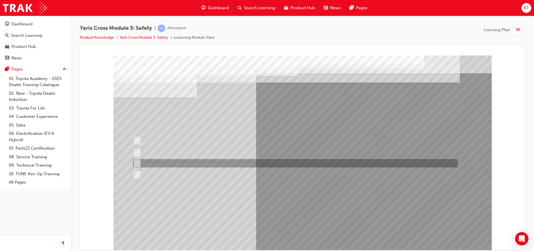
click at [150, 159] on div at bounding box center [294, 163] width 325 height 8
radio input "false"
radio input "true"
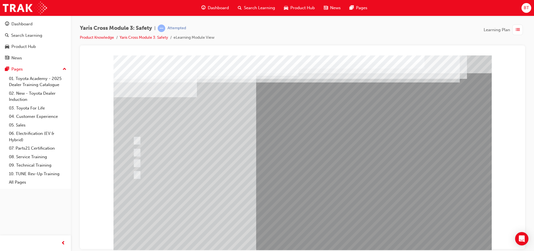
click at [293, 209] on div at bounding box center [302, 155] width 378 height 200
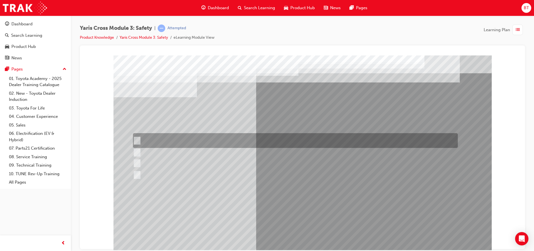
click at [164, 141] on div at bounding box center [294, 140] width 325 height 15
radio input "true"
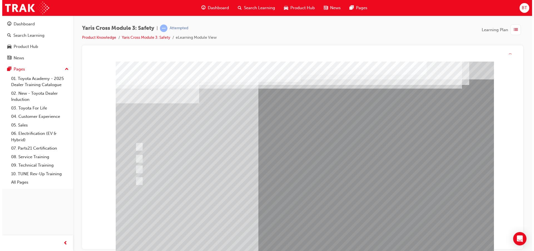
click at [298, 216] on div at bounding box center [304, 161] width 378 height 200
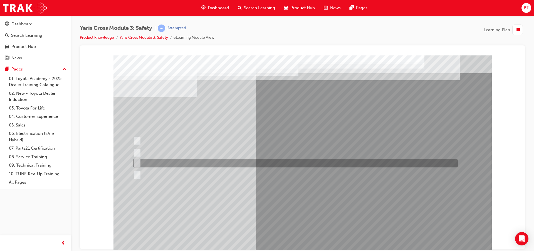
click at [140, 165] on div at bounding box center [294, 163] width 325 height 8
radio input "true"
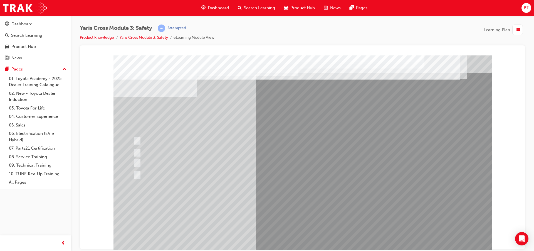
click at [285, 214] on div at bounding box center [302, 155] width 378 height 200
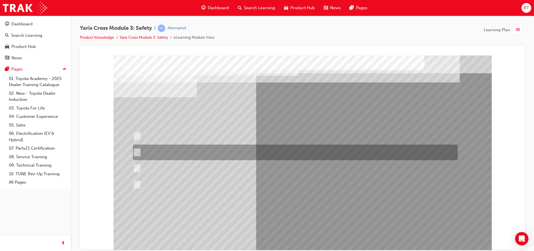
click at [225, 155] on div at bounding box center [294, 152] width 325 height 16
radio input "true"
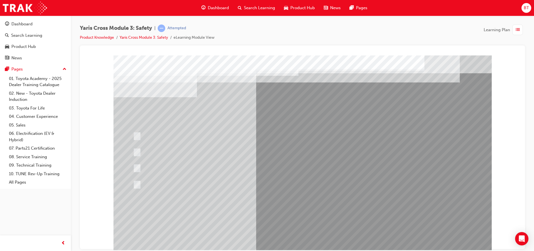
drag, startPoint x: 300, startPoint y: 215, endPoint x: 280, endPoint y: 222, distance: 21.3
click at [295, 216] on div at bounding box center [302, 155] width 378 height 200
drag, startPoint x: 234, startPoint y: 224, endPoint x: 239, endPoint y: 228, distance: 5.3
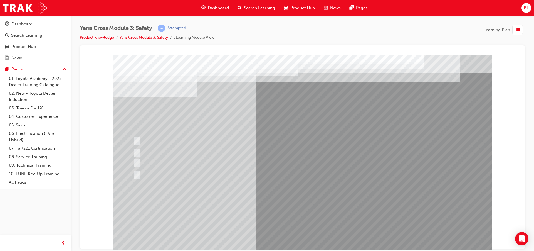
drag, startPoint x: 239, startPoint y: 228, endPoint x: 202, endPoint y: 210, distance: 41.2
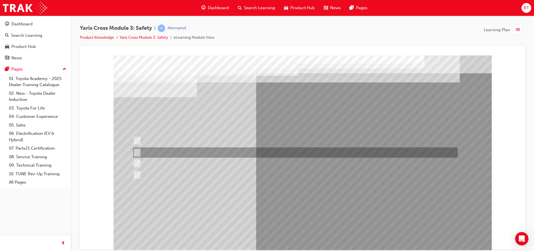
click at [206, 155] on div at bounding box center [294, 152] width 325 height 10
radio input "true"
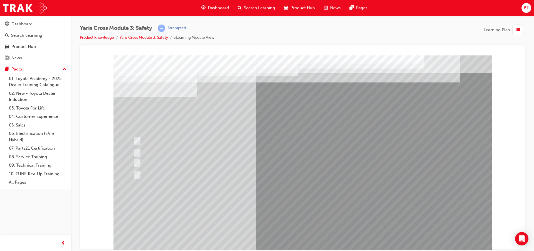
click at [331, 215] on div at bounding box center [302, 155] width 378 height 200
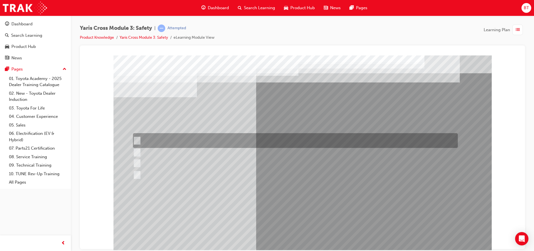
drag, startPoint x: 189, startPoint y: 136, endPoint x: 192, endPoint y: 170, distance: 33.8
click at [189, 137] on div at bounding box center [294, 140] width 325 height 15
checkbox input "true"
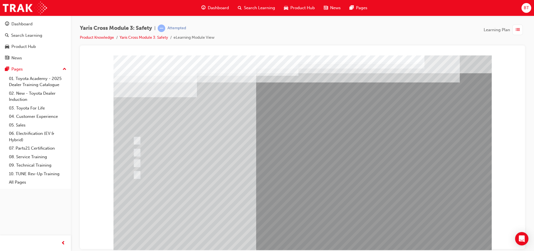
click at [189, 167] on div at bounding box center [295, 163] width 325 height 8
checkbox input "true"
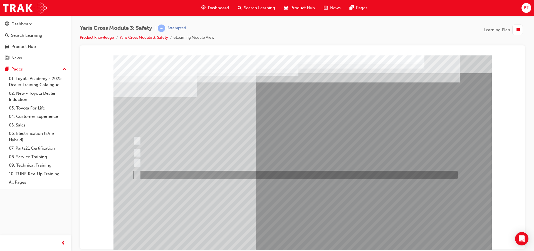
click at [191, 177] on div at bounding box center [294, 174] width 325 height 8
checkbox input "true"
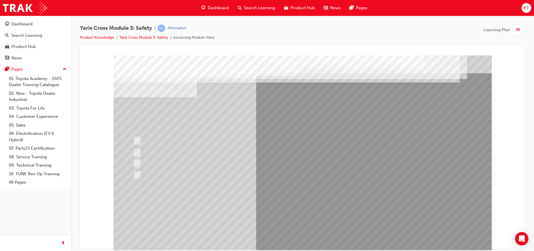
drag, startPoint x: 272, startPoint y: 207, endPoint x: 283, endPoint y: 215, distance: 13.5
click at [274, 201] on div at bounding box center [302, 155] width 378 height 200
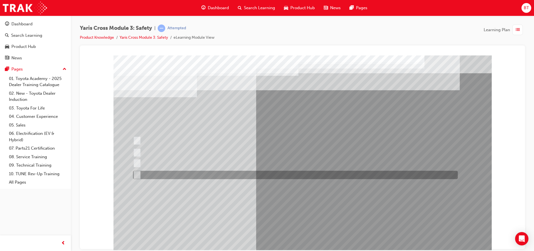
click at [166, 173] on div at bounding box center [294, 174] width 325 height 8
radio input "true"
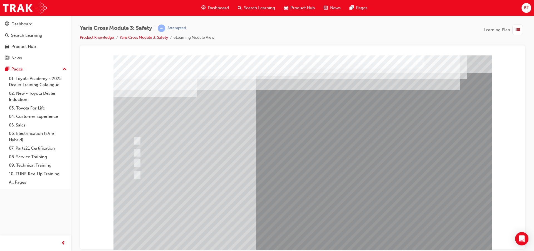
click at [278, 210] on div at bounding box center [302, 155] width 378 height 200
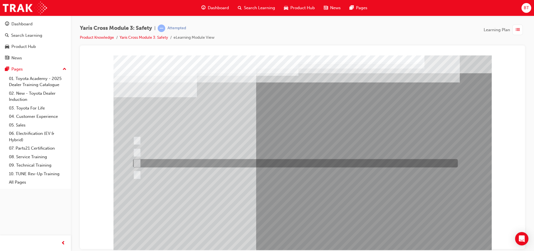
click at [180, 162] on div at bounding box center [294, 163] width 325 height 8
radio input "true"
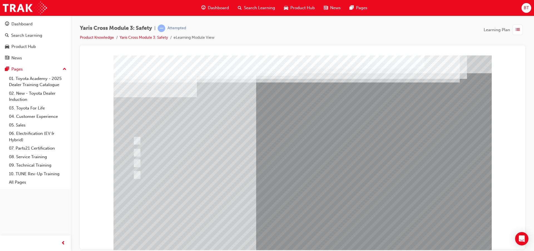
click at [270, 216] on div at bounding box center [302, 155] width 378 height 200
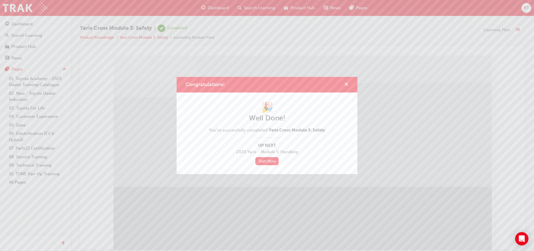
drag, startPoint x: 344, startPoint y: 86, endPoint x: 338, endPoint y: 117, distance: 30.6
click at [344, 86] on span "cross-icon" at bounding box center [346, 84] width 4 height 5
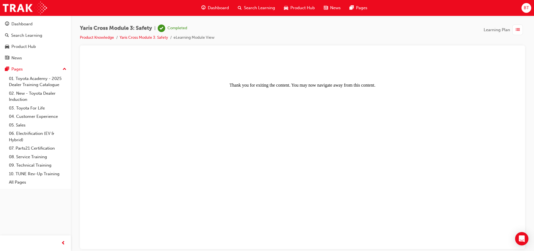
click at [229, 11] on div "Dashboard" at bounding box center [215, 7] width 36 height 11
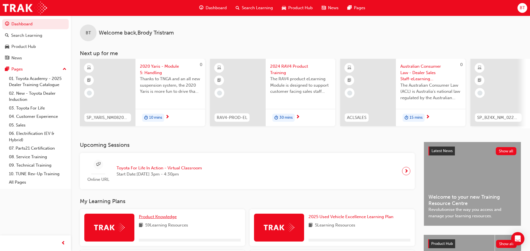
click at [166, 219] on span "Product Knowledge" at bounding box center [158, 216] width 38 height 5
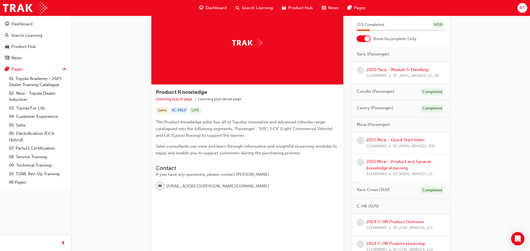
scroll to position [83, 0]
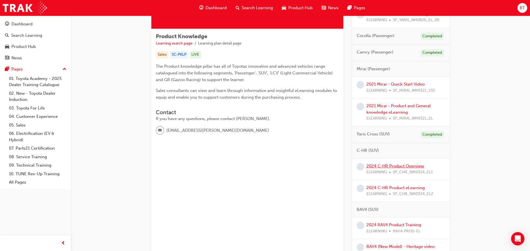
click at [405, 167] on link "2024 C-HR Product Overview" at bounding box center [395, 165] width 58 height 5
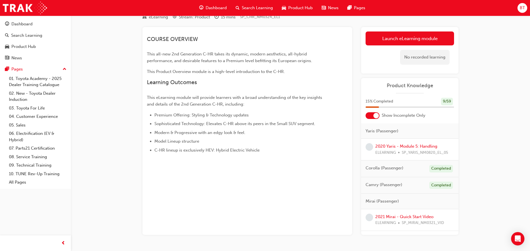
scroll to position [39, 0]
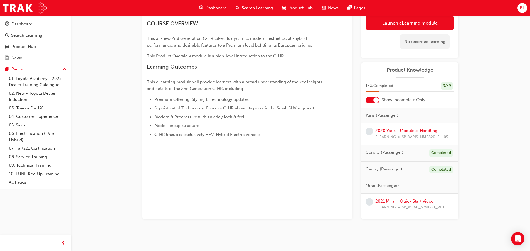
drag, startPoint x: 490, startPoint y: 123, endPoint x: 496, endPoint y: 157, distance: 34.2
click at [496, 157] on div "2024 C-HR Product Overview eLearning Stream: Product 15 mins SP_CHR_NM0324_EL1 …" at bounding box center [265, 105] width 530 height 289
drag, startPoint x: 184, startPoint y: 125, endPoint x: 183, endPoint y: 121, distance: 4.9
click at [183, 121] on ul "Premium Offering: Styling & Technology updates Sophisticated Technology: Elevat…" at bounding box center [237, 117] width 181 height 42
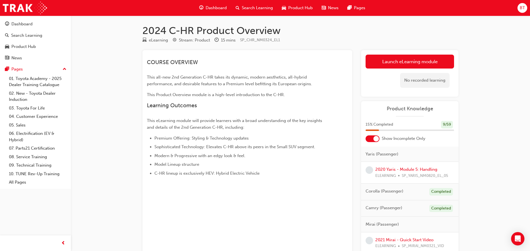
click at [237, 131] on div "COURSE OVERVIEW This all-new 2nd Generation C-HR takes its dynamic, modern aest…" at bounding box center [237, 117] width 181 height 117
click at [267, 148] on span "Sophisticated Technology: Elevates C-HR above its peers in the Small SUV segmen…" at bounding box center [234, 146] width 161 height 5
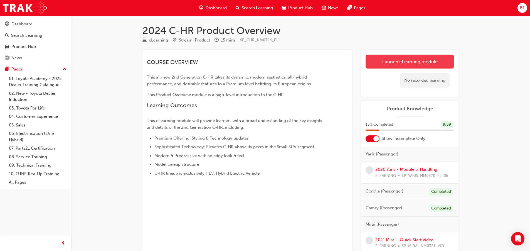
click at [400, 67] on link "Launch eLearning module" at bounding box center [409, 62] width 88 height 14
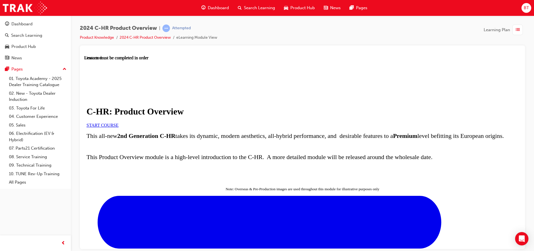
scroll to position [83, 0]
drag, startPoint x: 370, startPoint y: 203, endPoint x: 330, endPoint y: 193, distance: 41.1
click at [329, 160] on span "This Product Overview module is a high-level introduction to the C-HR. A more d…" at bounding box center [259, 156] width 346 height 7
drag, startPoint x: 359, startPoint y: 204, endPoint x: 302, endPoint y: 184, distance: 60.8
click at [302, 160] on p "This Product Overview module is a high-level introduction to the C-HR. A more d…" at bounding box center [302, 156] width 432 height 7
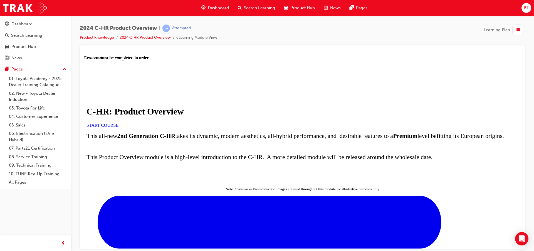
click at [276, 149] on p at bounding box center [302, 146] width 432 height 5
click at [118, 122] on link "START COURSE" at bounding box center [102, 124] width 32 height 5
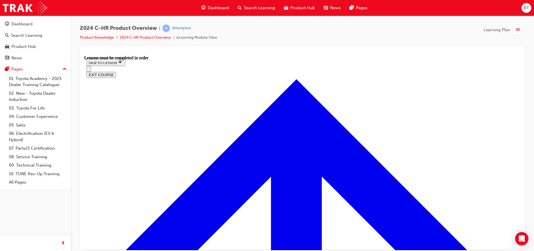
scroll to position [75, 0]
drag, startPoint x: 262, startPoint y: 196, endPoint x: 248, endPoint y: 190, distance: 15.2
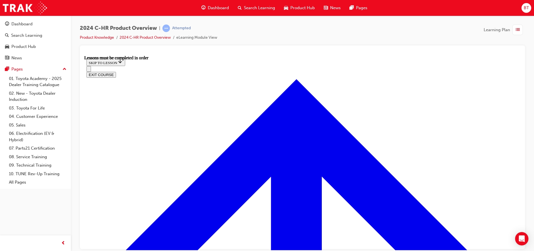
scroll to position [429, 0]
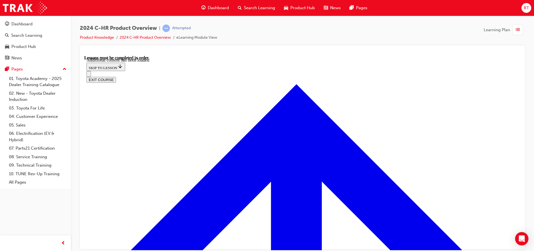
scroll to position [619, 0]
drag, startPoint x: 302, startPoint y: 169, endPoint x: 258, endPoint y: 155, distance: 46.4
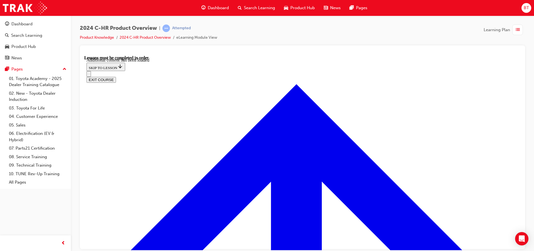
drag, startPoint x: 291, startPoint y: 138, endPoint x: 271, endPoint y: 129, distance: 22.3
drag, startPoint x: 271, startPoint y: 129, endPoint x: 264, endPoint y: 117, distance: 14.3
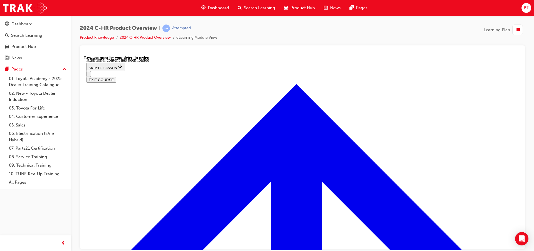
drag, startPoint x: 264, startPoint y: 117, endPoint x: 255, endPoint y: 113, distance: 9.1
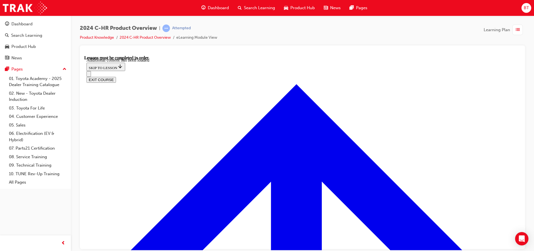
scroll to position [1503, 0]
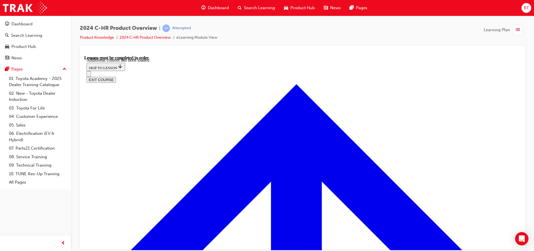
drag, startPoint x: 315, startPoint y: 171, endPoint x: 318, endPoint y: 170, distance: 3.1
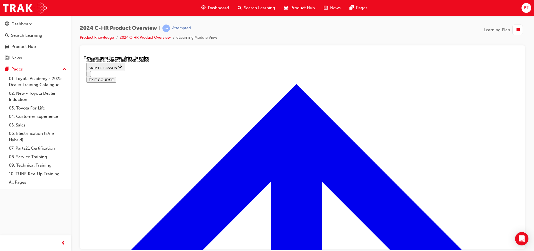
drag, startPoint x: 205, startPoint y: 189, endPoint x: 212, endPoint y: 191, distance: 7.5
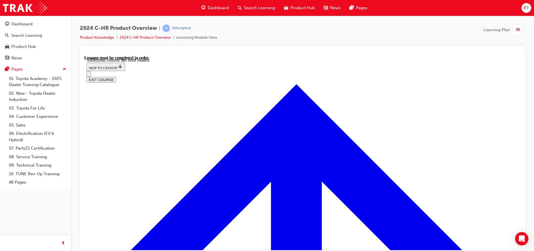
scroll to position [1722, 0]
drag, startPoint x: 215, startPoint y: 79, endPoint x: 192, endPoint y: 100, distance: 30.7
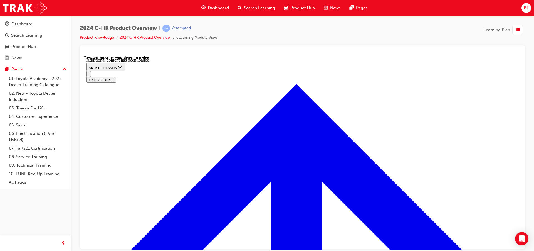
drag, startPoint x: 251, startPoint y: 209, endPoint x: 235, endPoint y: 202, distance: 17.1
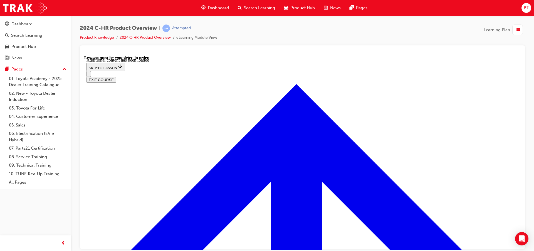
radio input "true"
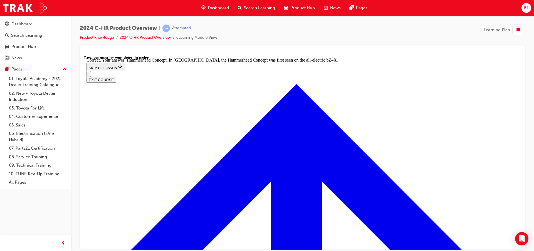
radio input "true"
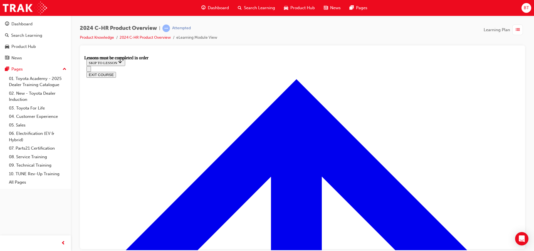
scroll to position [909, 0]
drag, startPoint x: 369, startPoint y: 134, endPoint x: 346, endPoint y: 133, distance: 23.4
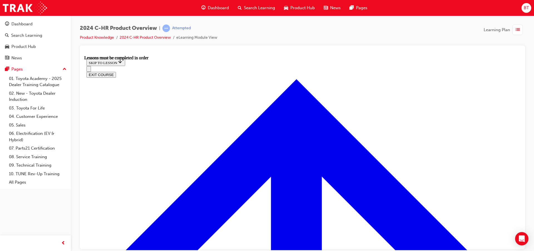
drag, startPoint x: 359, startPoint y: 210, endPoint x: 332, endPoint y: 202, distance: 27.7
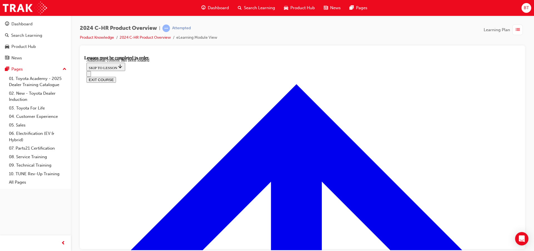
scroll to position [1095, 0]
drag, startPoint x: 471, startPoint y: 170, endPoint x: 429, endPoint y: 216, distance: 61.8
drag, startPoint x: 238, startPoint y: 159, endPoint x: 278, endPoint y: 176, distance: 43.6
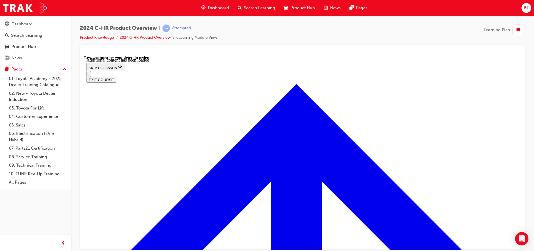
radio input "true"
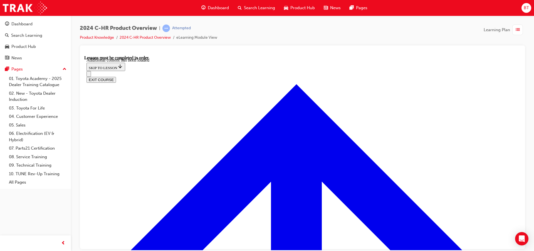
checkbox input "true"
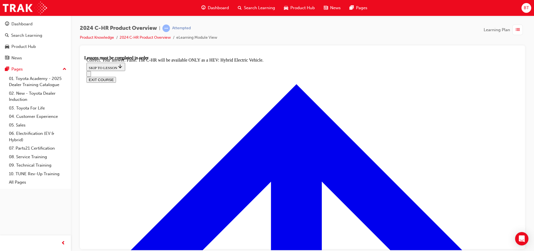
radio input "true"
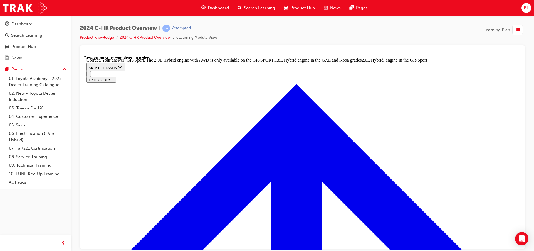
drag, startPoint x: 370, startPoint y: 183, endPoint x: 348, endPoint y: 185, distance: 21.8
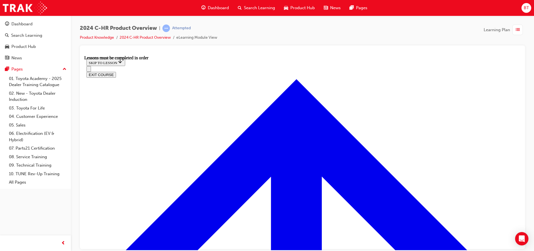
scroll to position [250, 0]
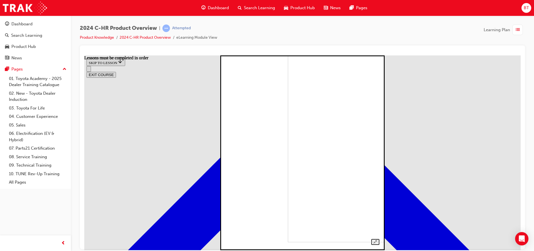
click at [380, 66] on div at bounding box center [303, 146] width 154 height 196
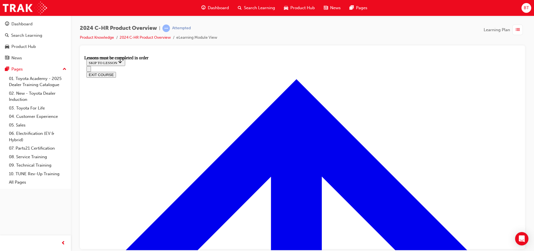
scroll to position [33, 0]
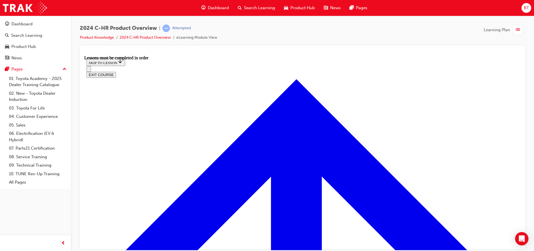
drag, startPoint x: 308, startPoint y: 116, endPoint x: 321, endPoint y: 76, distance: 42.4
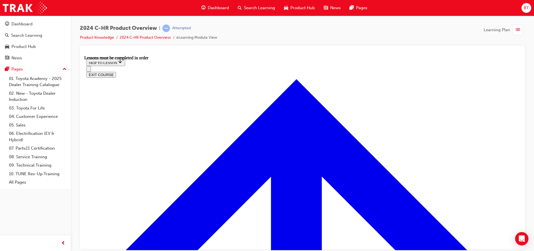
scroll to position [69, 0]
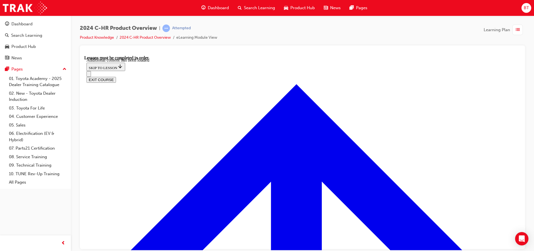
scroll to position [485, 0]
radio input "true"
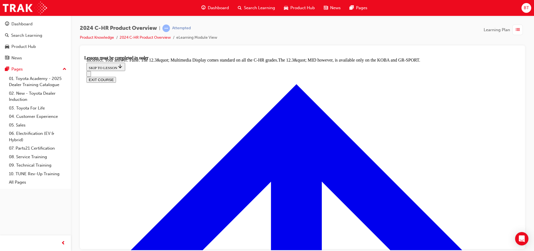
scroll to position [555, 0]
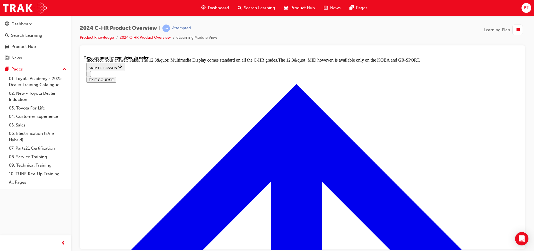
radio input "true"
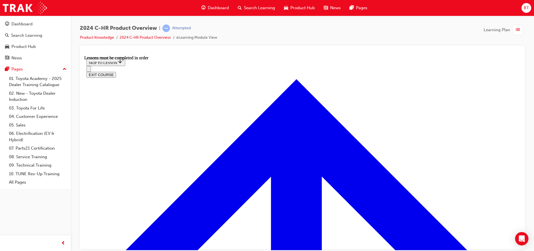
scroll to position [409, 0]
